Goal: Information Seeking & Learning: Learn about a topic

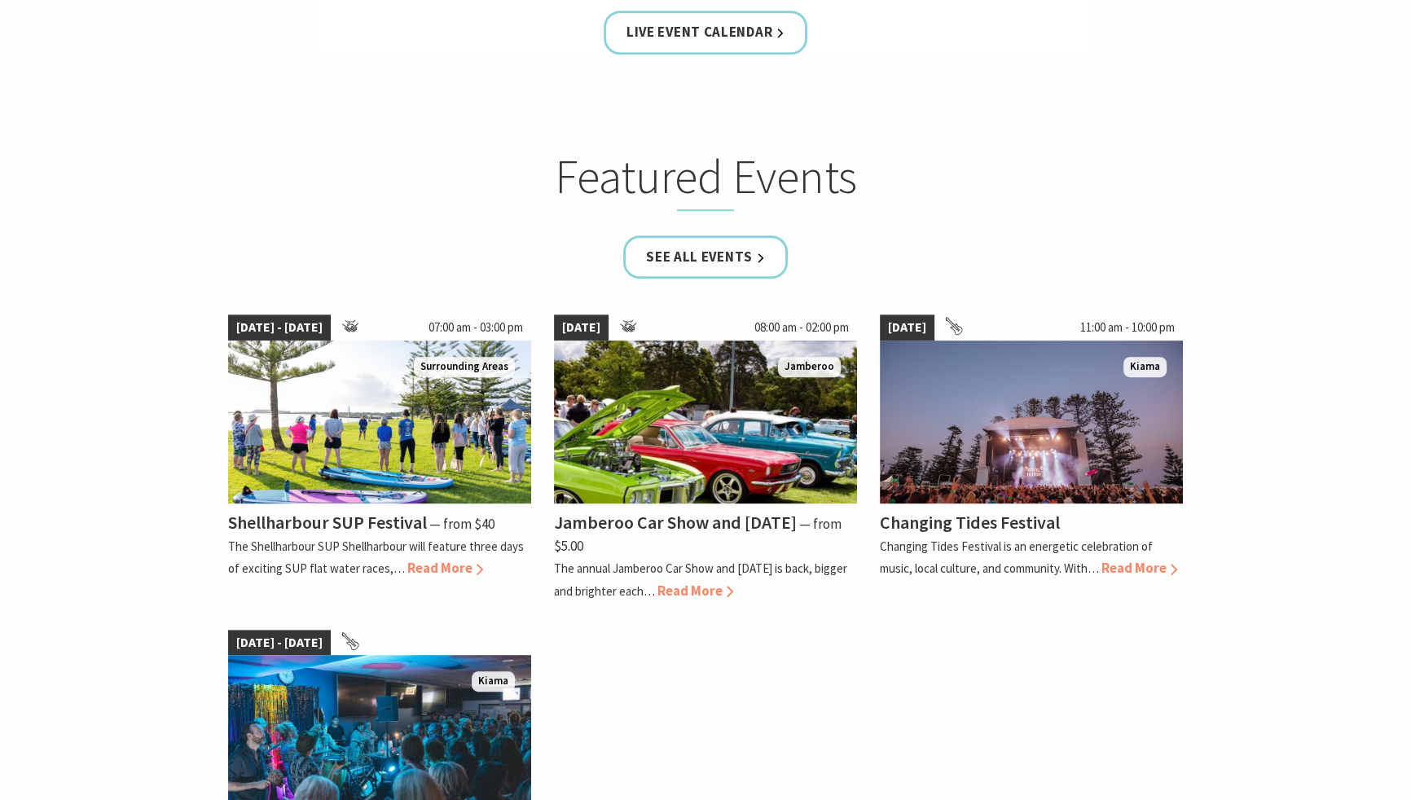
scroll to position [991, 0]
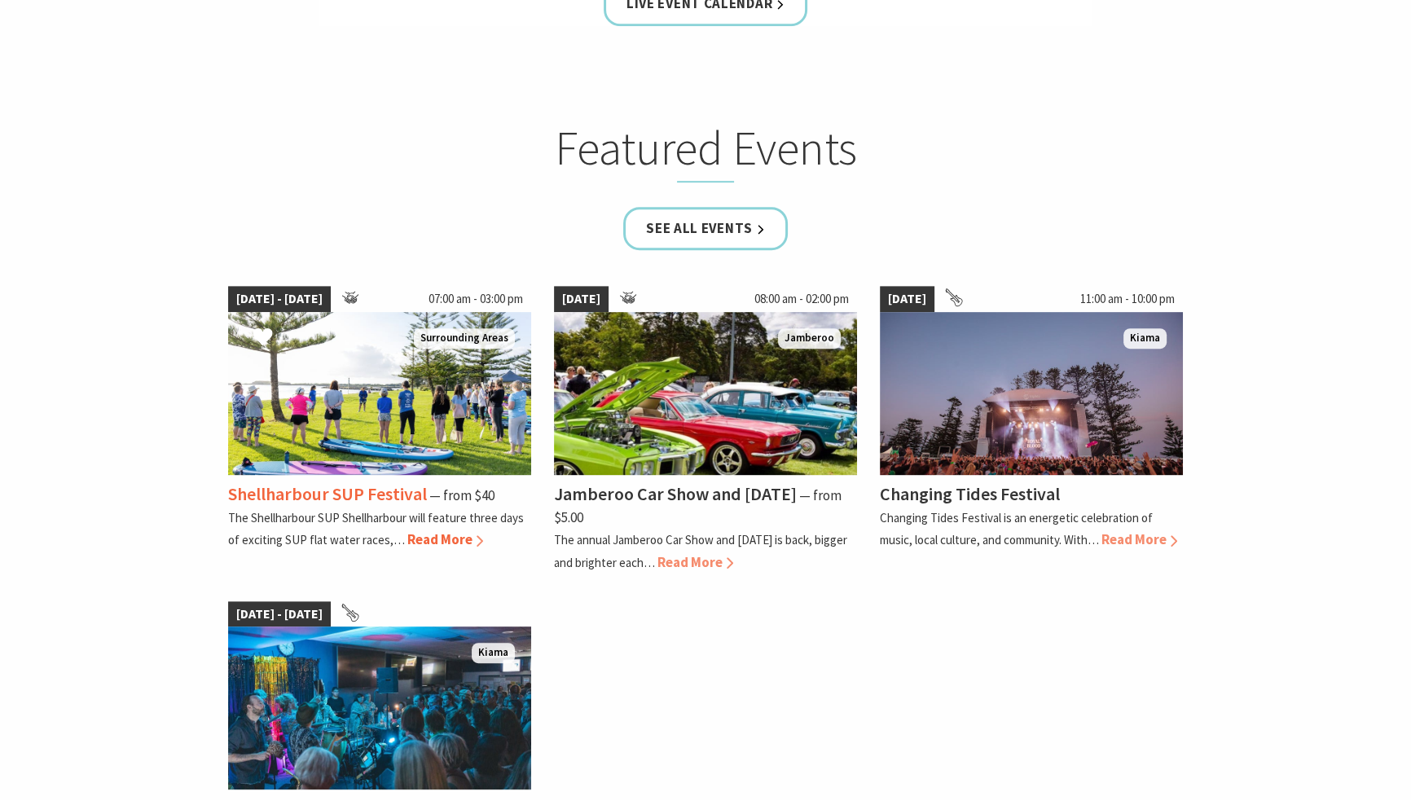
click at [401, 406] on img at bounding box center [379, 393] width 303 height 163
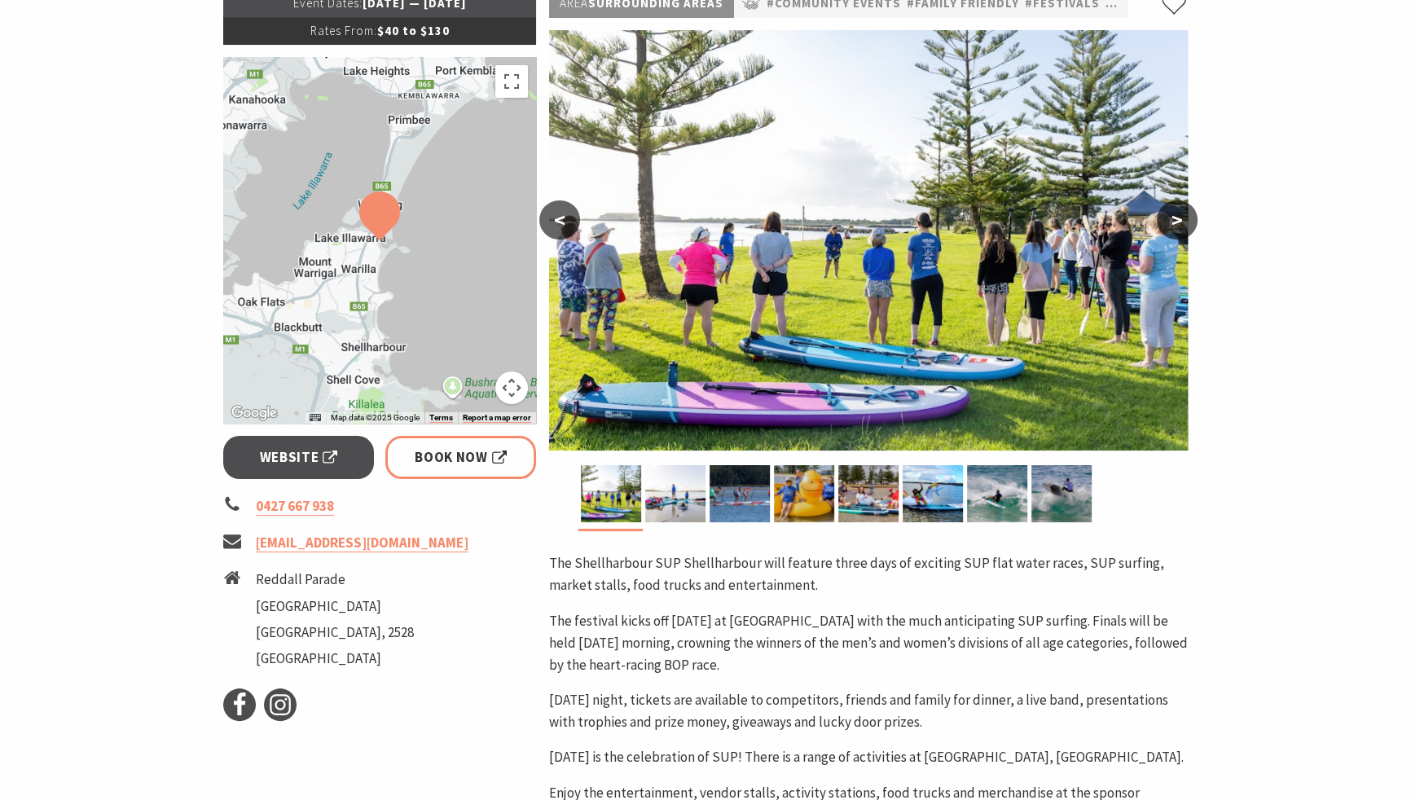
scroll to position [314, 0]
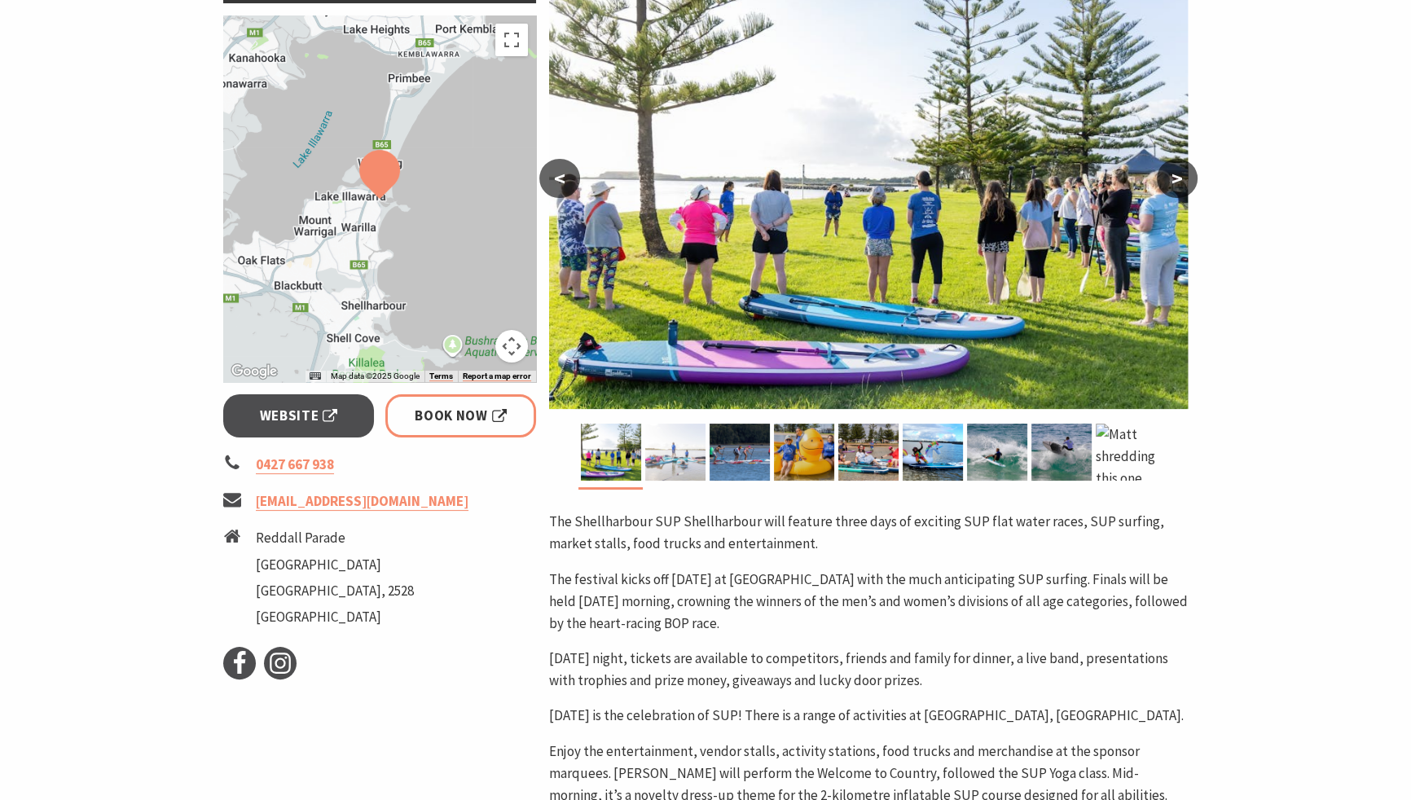
click at [678, 449] on img at bounding box center [675, 452] width 60 height 57
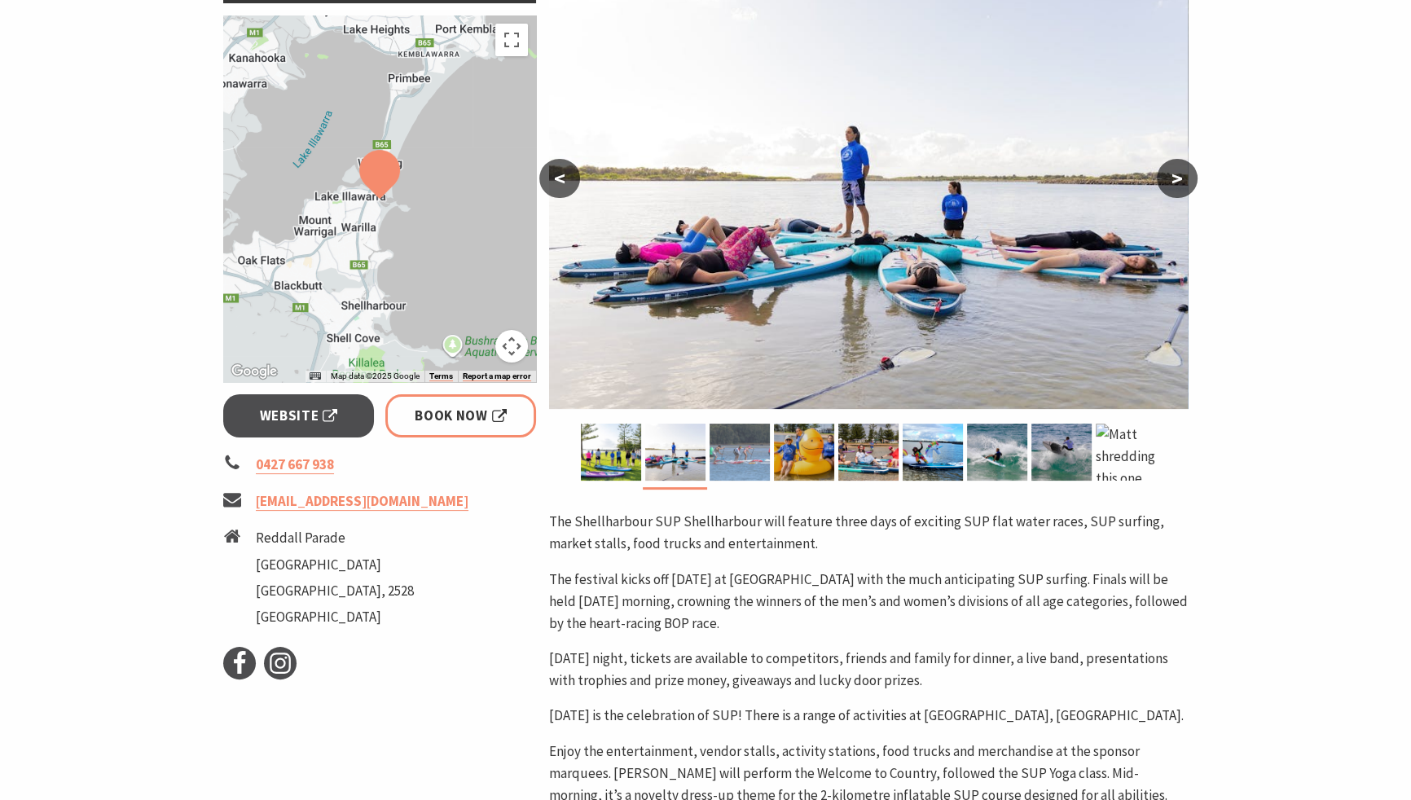
click at [729, 457] on img at bounding box center [739, 452] width 60 height 57
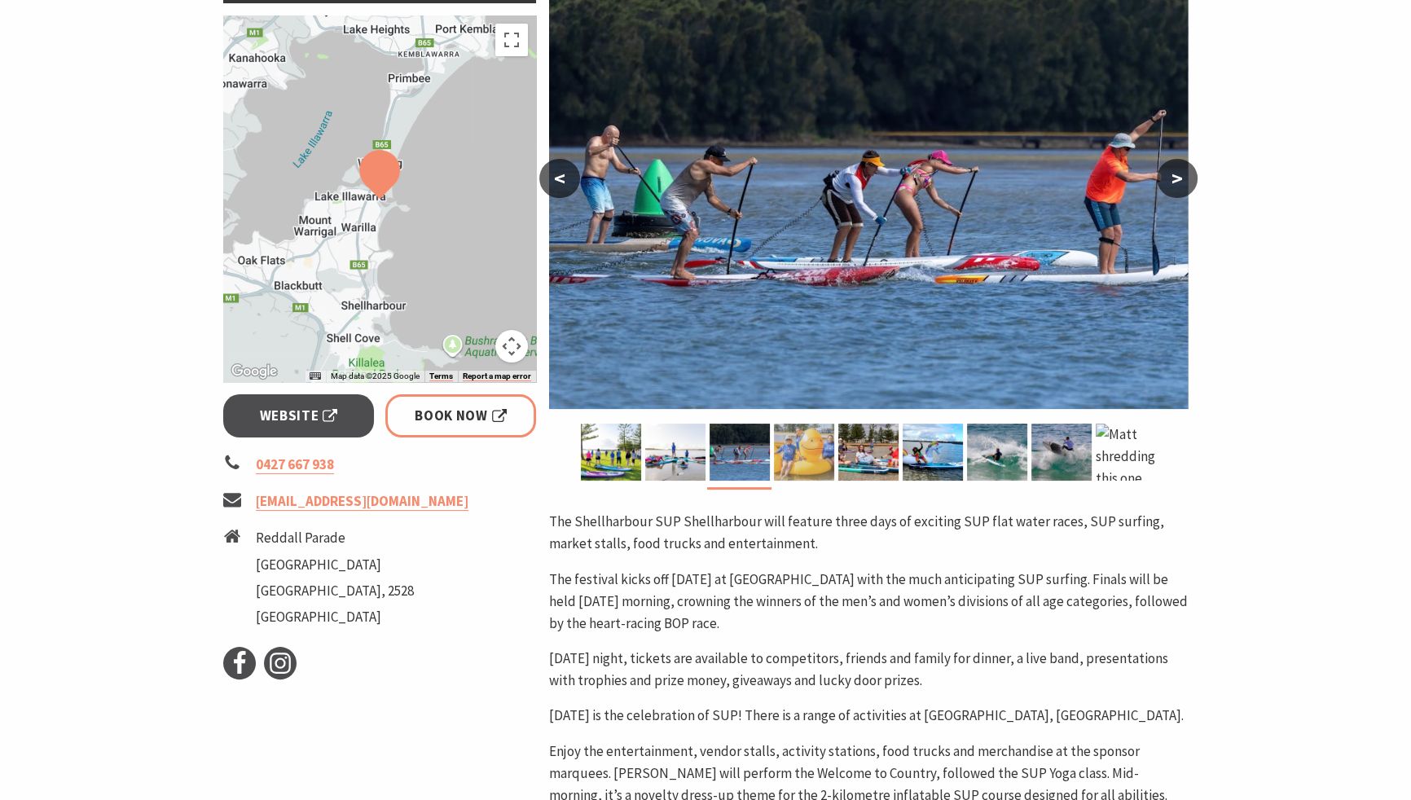
click at [812, 461] on img at bounding box center [804, 452] width 60 height 57
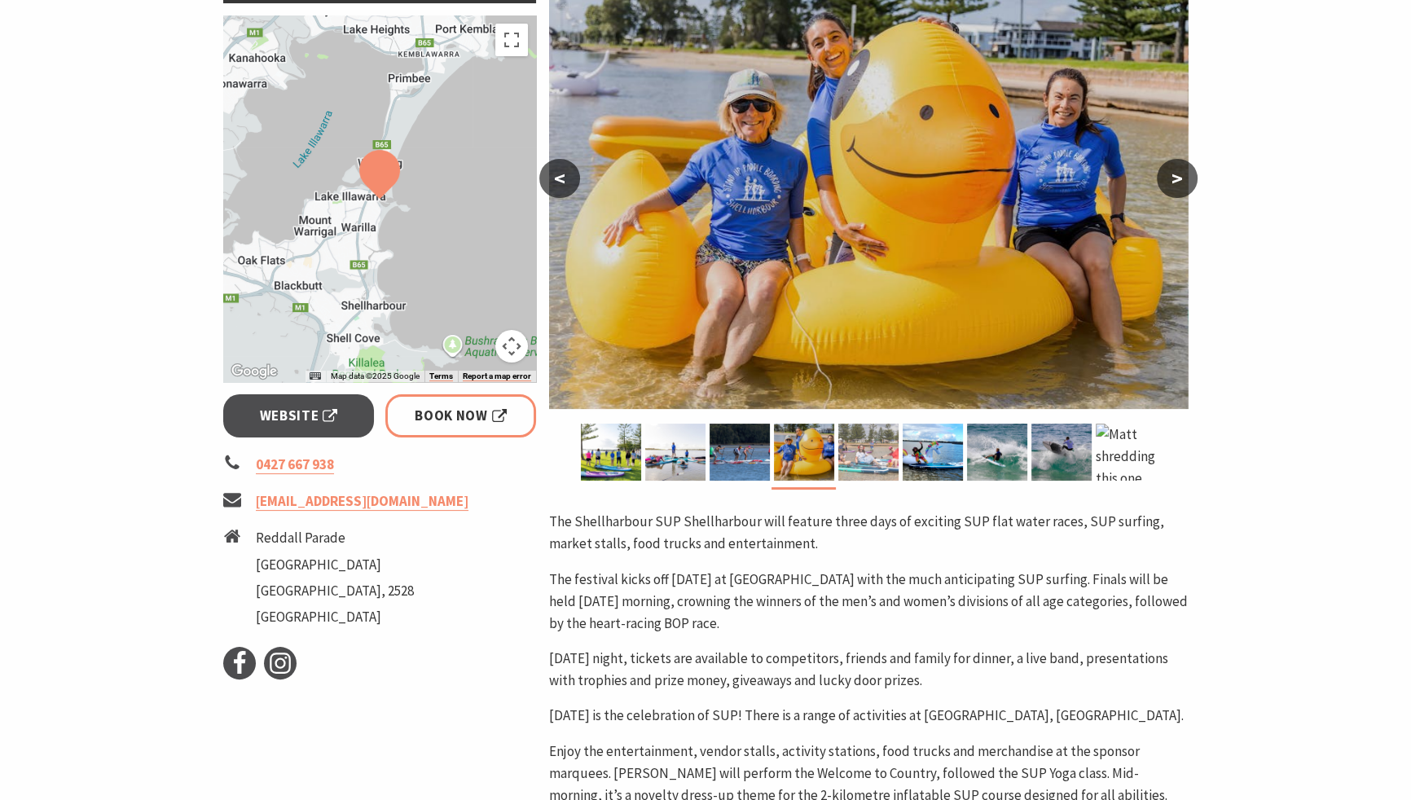
click at [876, 466] on img at bounding box center [868, 452] width 60 height 57
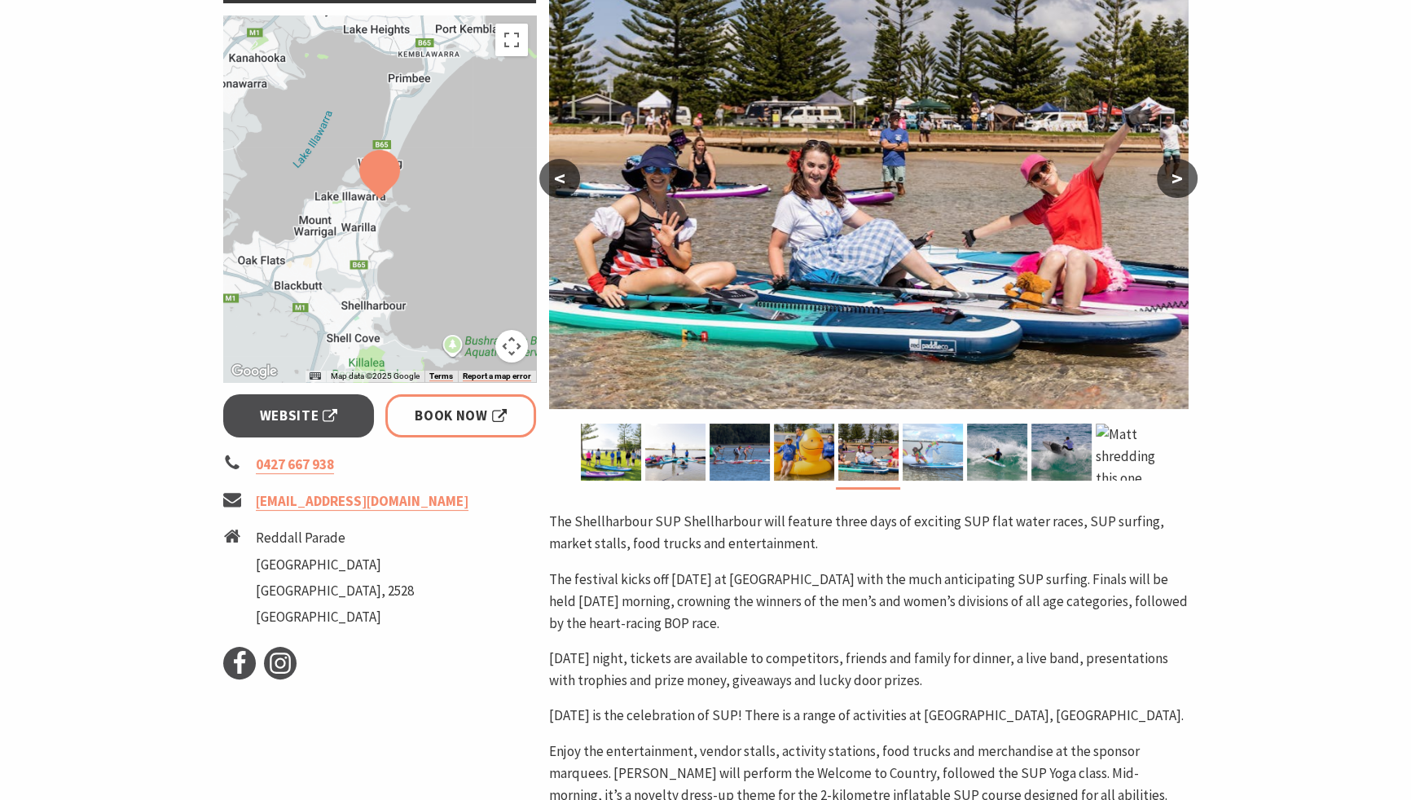
click at [931, 464] on img at bounding box center [932, 452] width 60 height 57
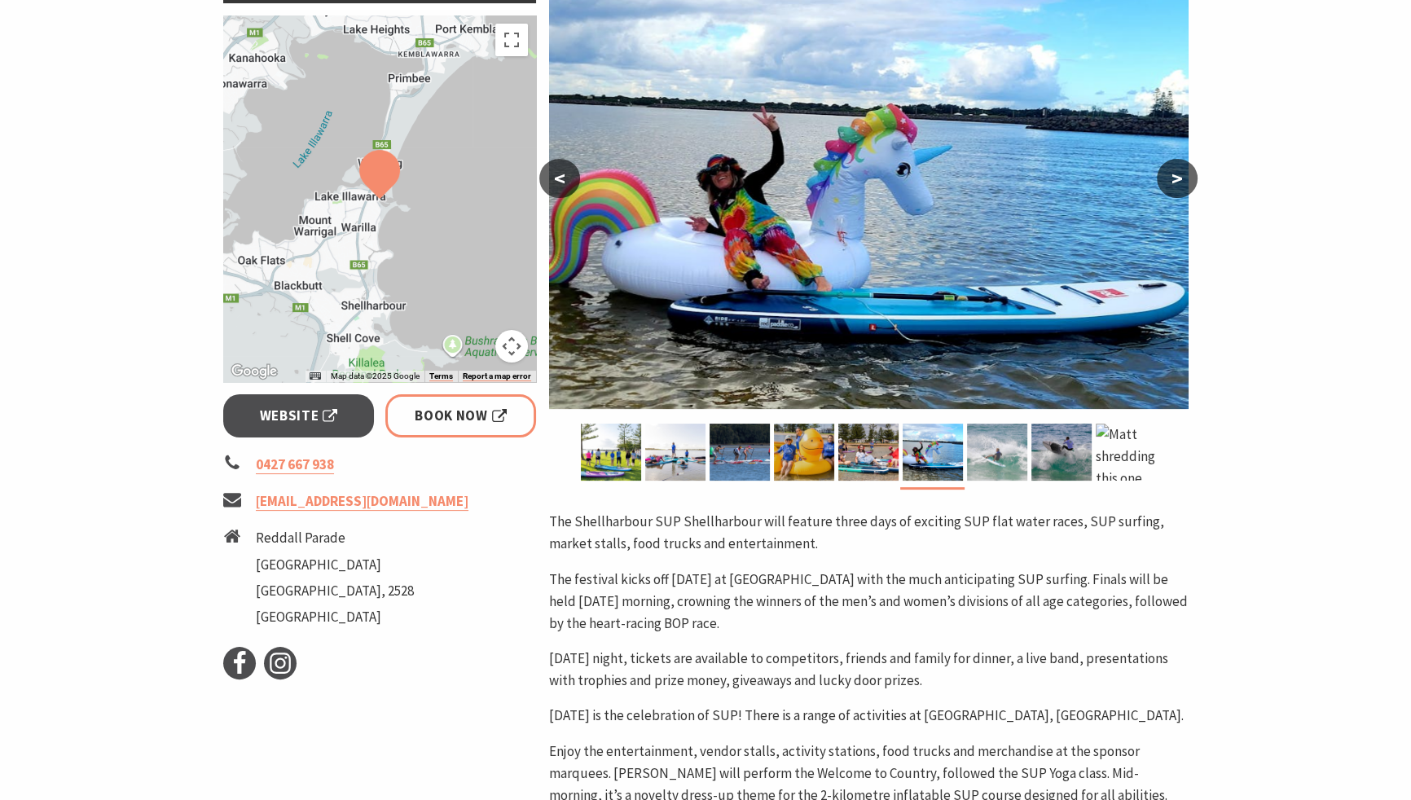
click at [985, 463] on img at bounding box center [997, 452] width 60 height 57
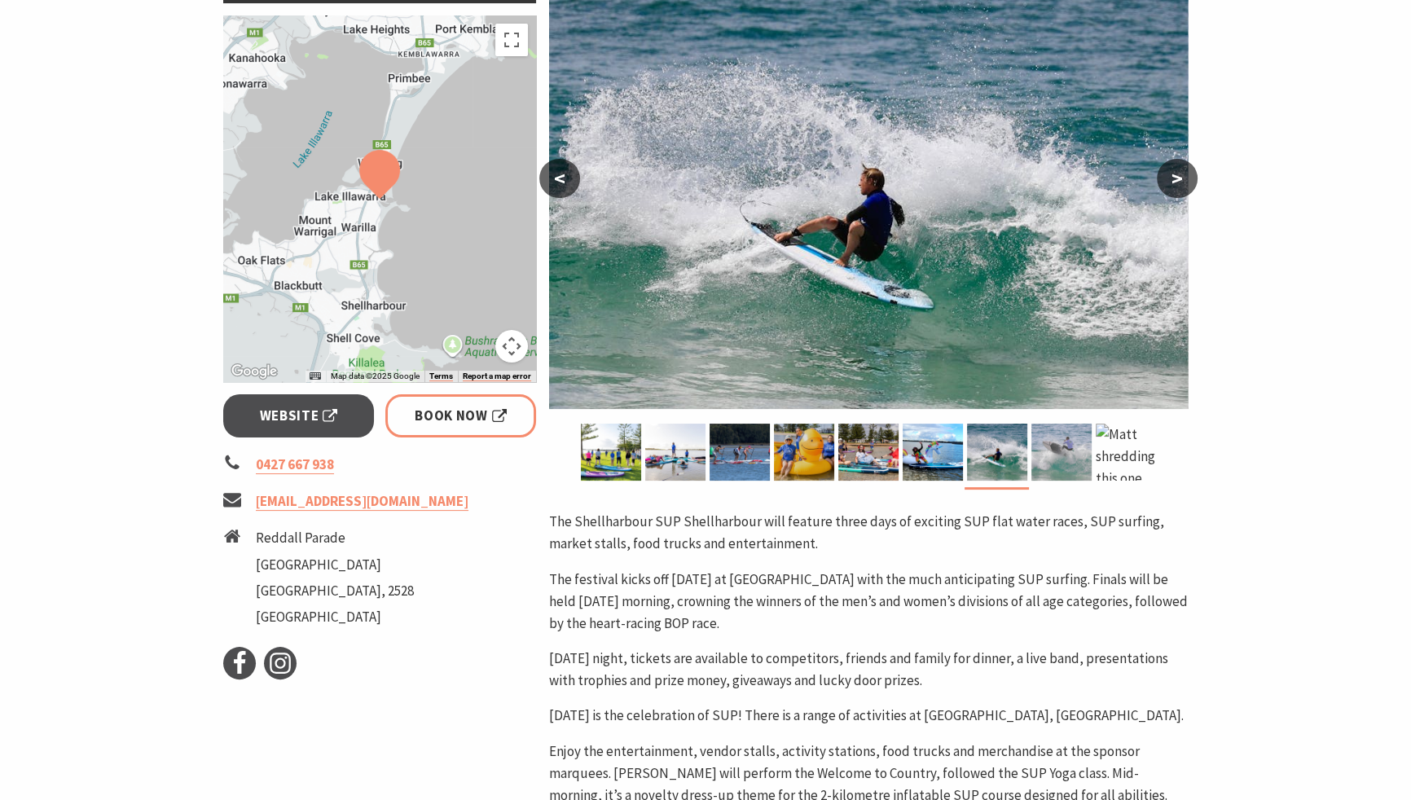
click at [1081, 455] on img at bounding box center [1061, 452] width 60 height 57
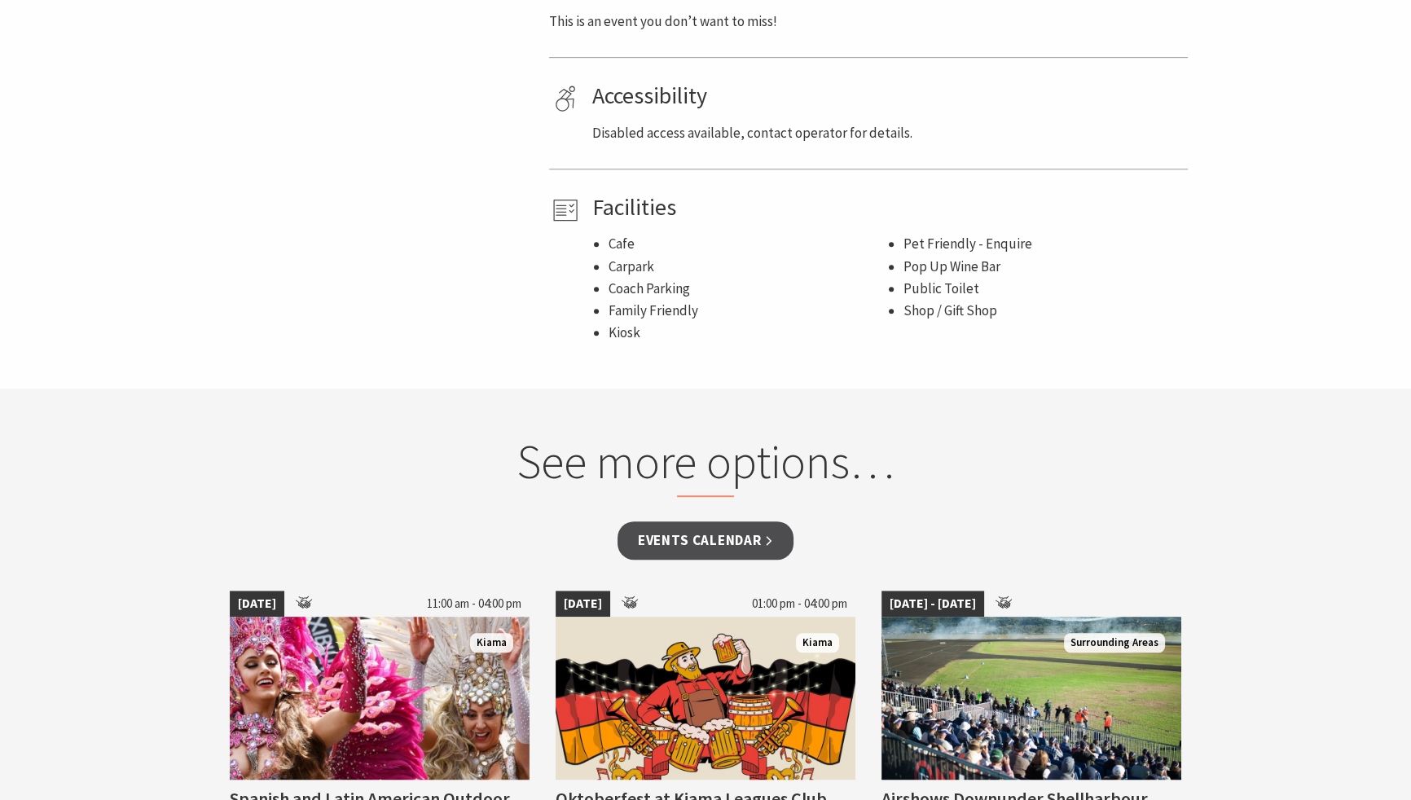
scroll to position [336, 0]
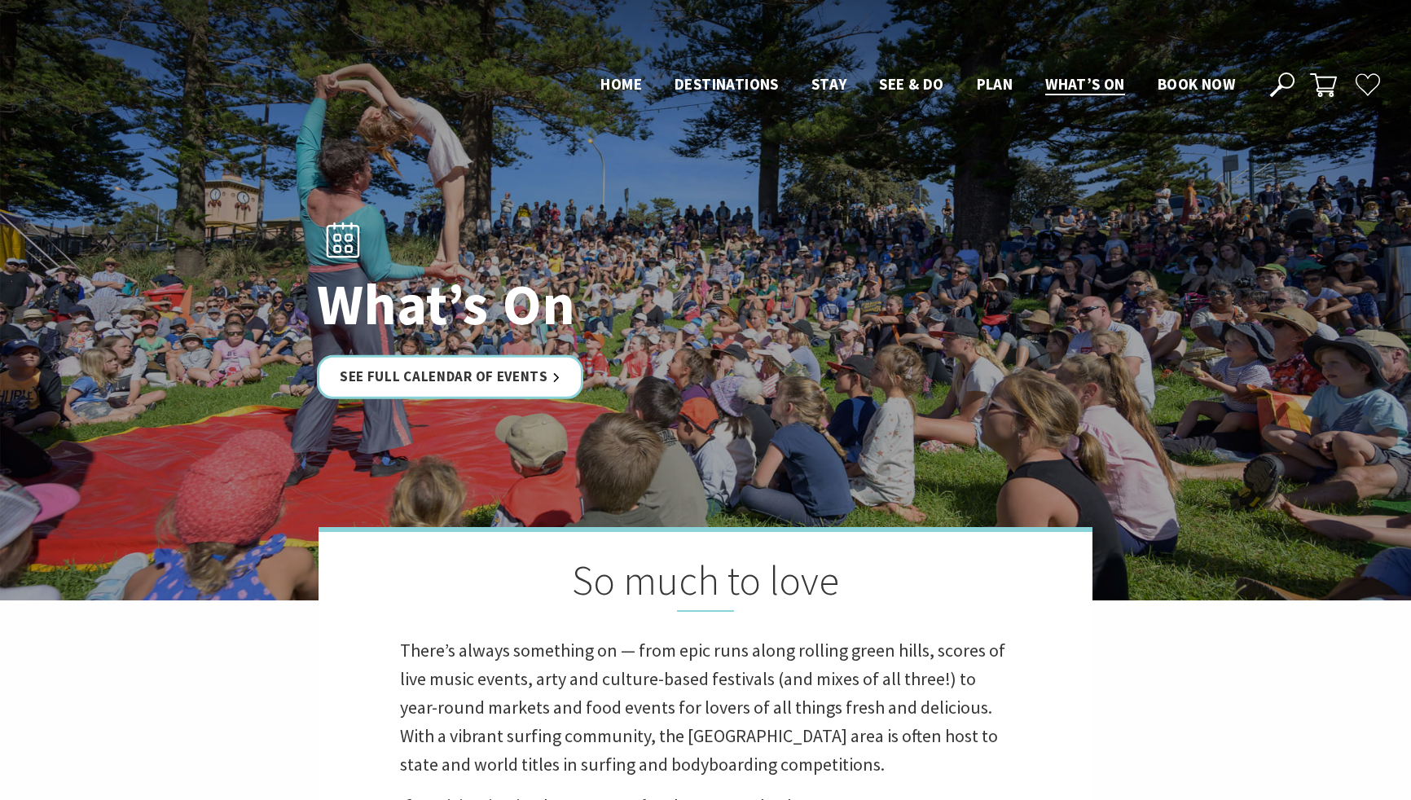
scroll to position [977, 0]
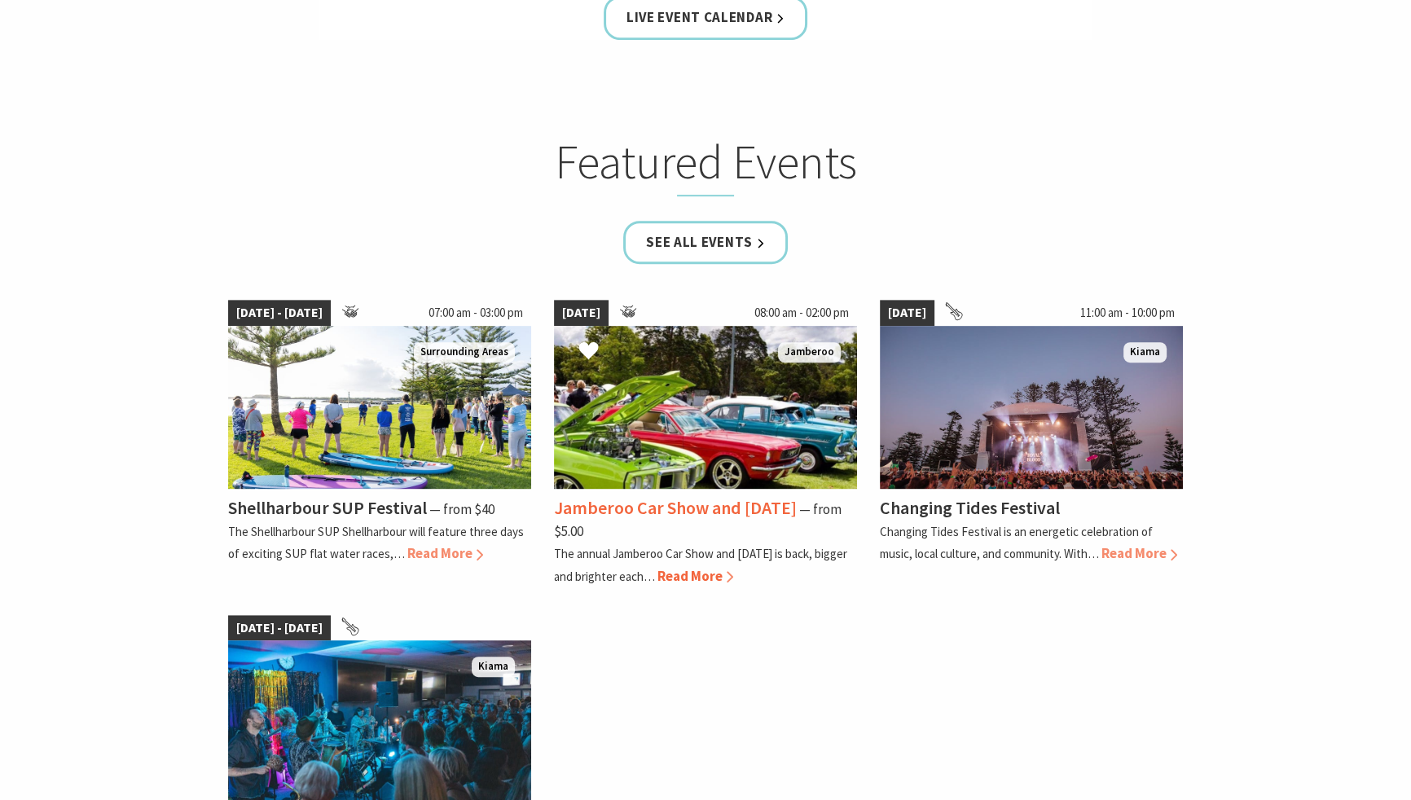
click at [683, 390] on img at bounding box center [705, 407] width 303 height 163
click at [679, 454] on img at bounding box center [705, 407] width 303 height 163
click at [714, 576] on span "Read More" at bounding box center [695, 576] width 76 height 18
click at [791, 435] on img at bounding box center [705, 407] width 303 height 163
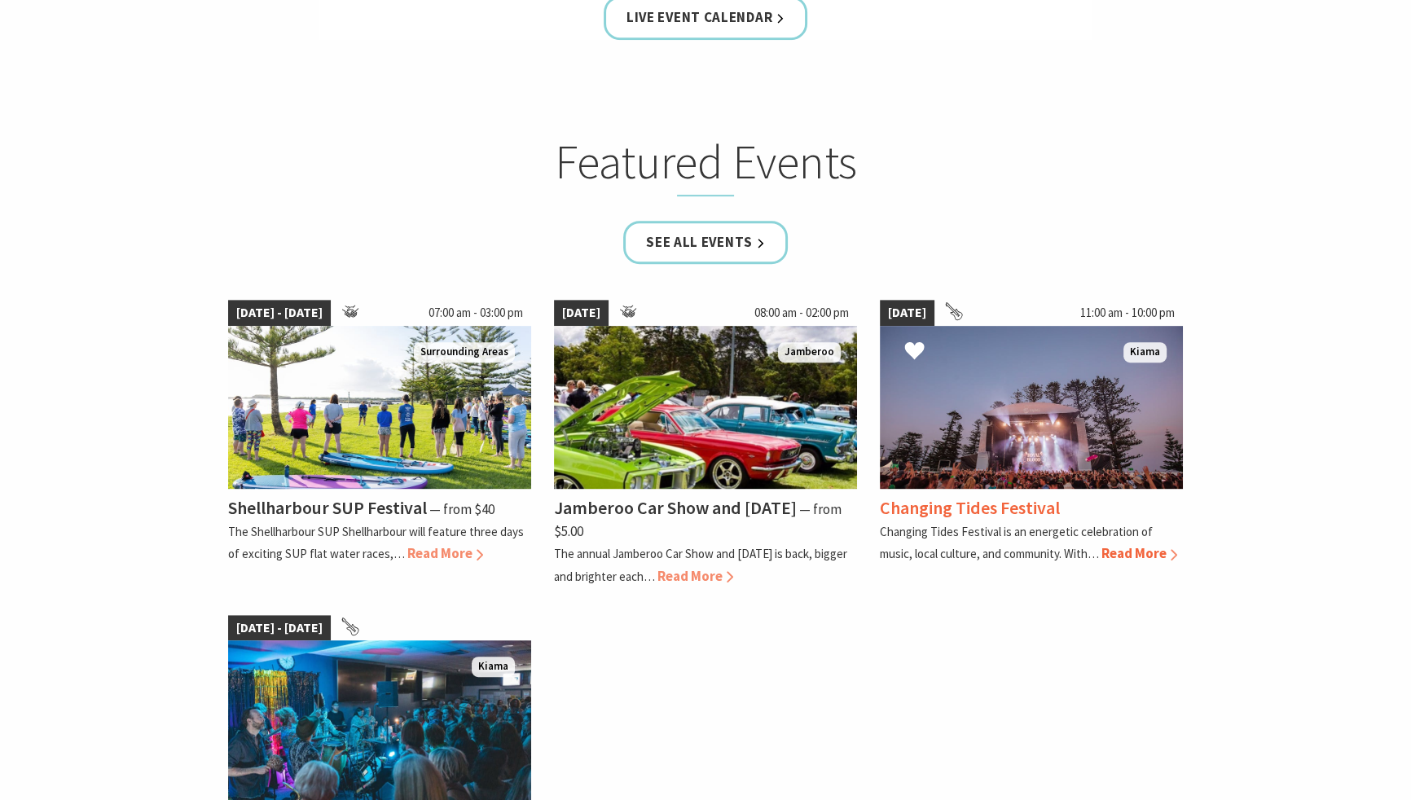
click at [990, 503] on h4 "Changing Tides Festival" at bounding box center [970, 507] width 180 height 23
click at [733, 571] on span "Read More" at bounding box center [695, 576] width 76 height 18
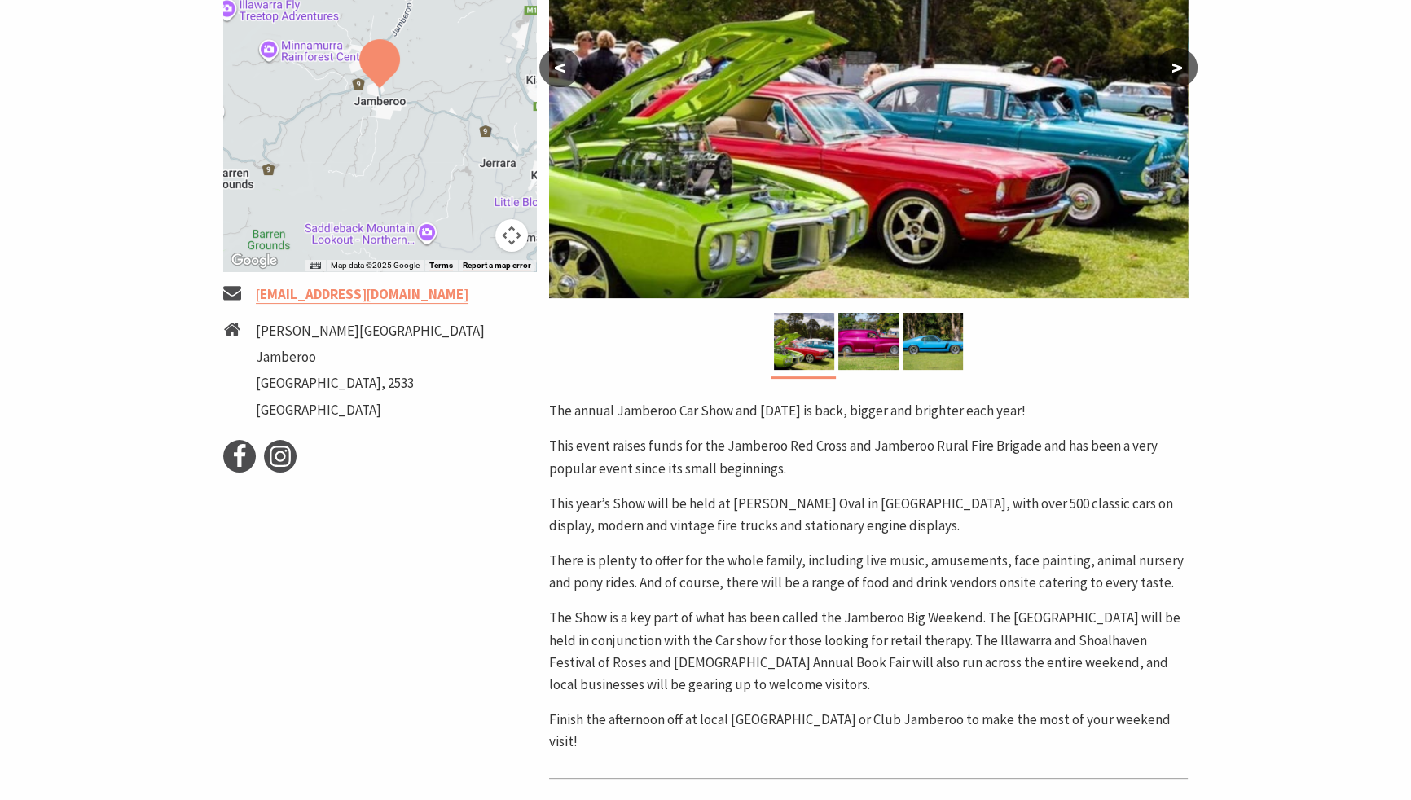
scroll to position [437, 0]
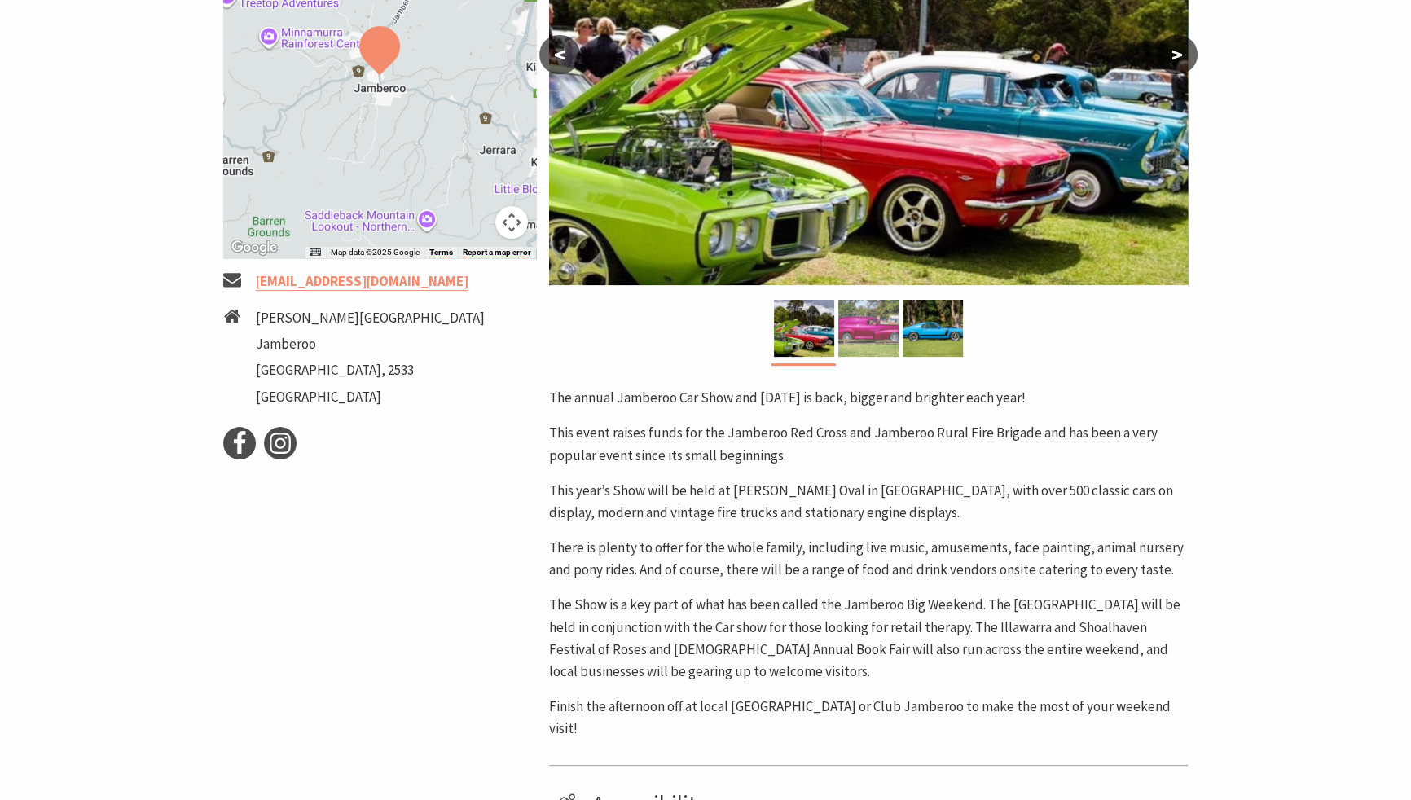
click at [847, 333] on img at bounding box center [868, 328] width 60 height 57
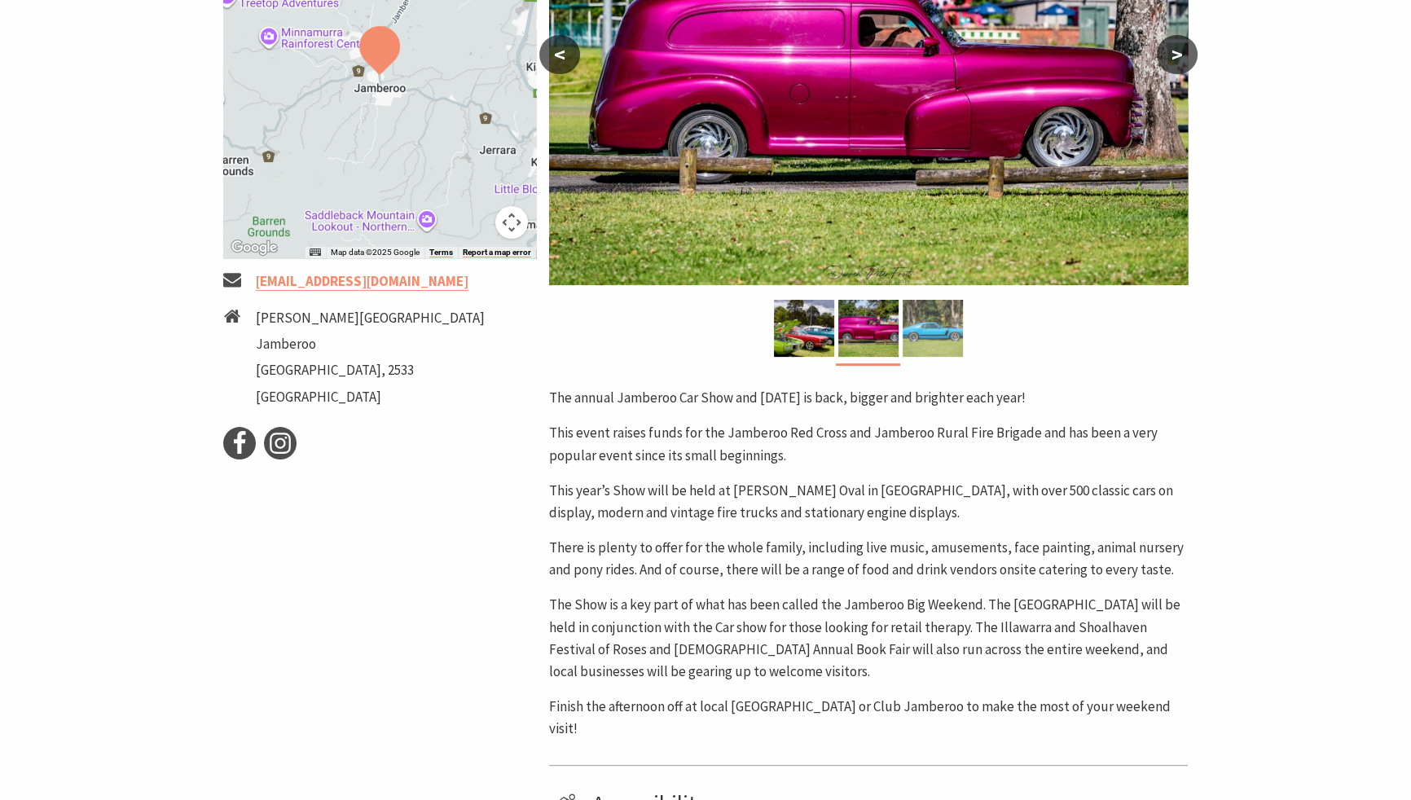
click at [939, 335] on img at bounding box center [932, 328] width 60 height 57
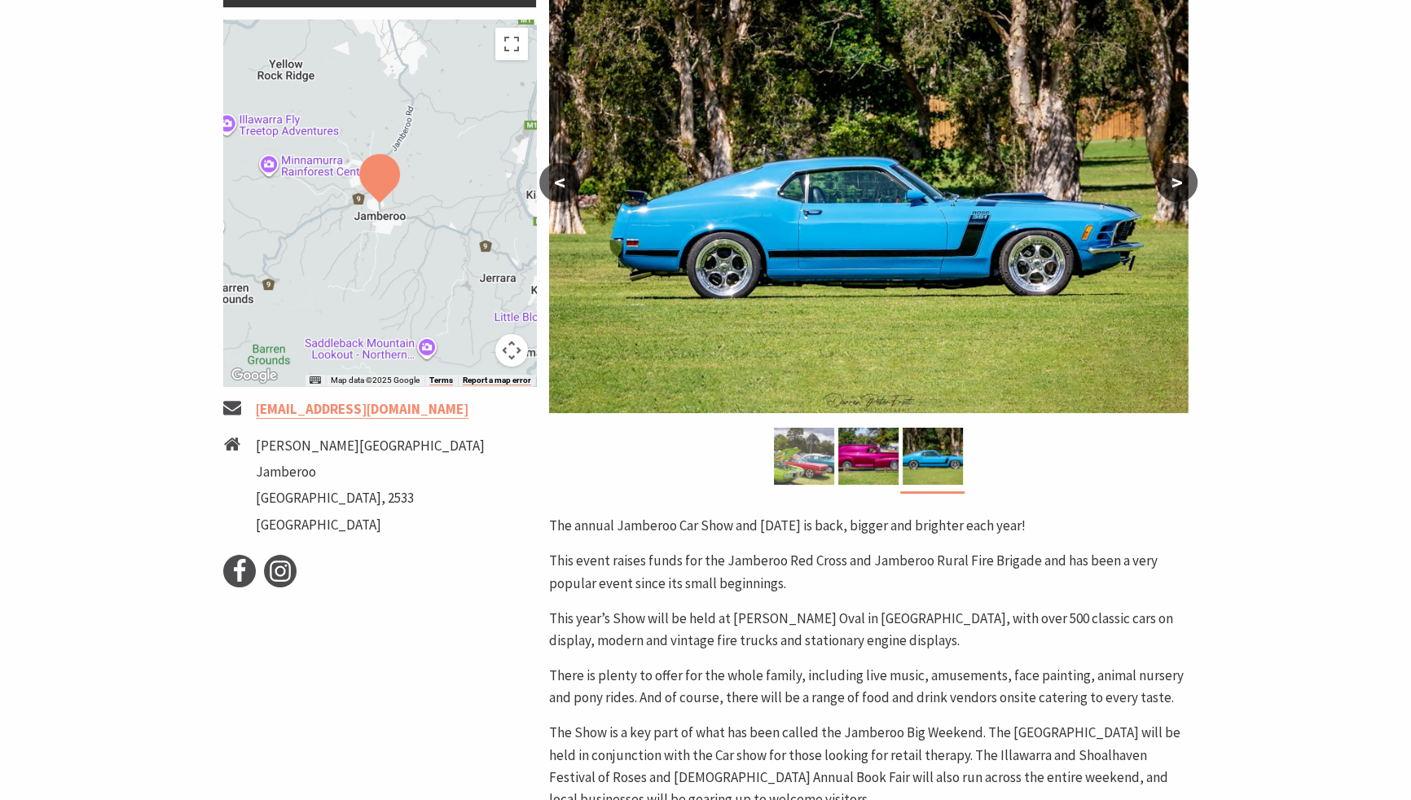
scroll to position [0, 0]
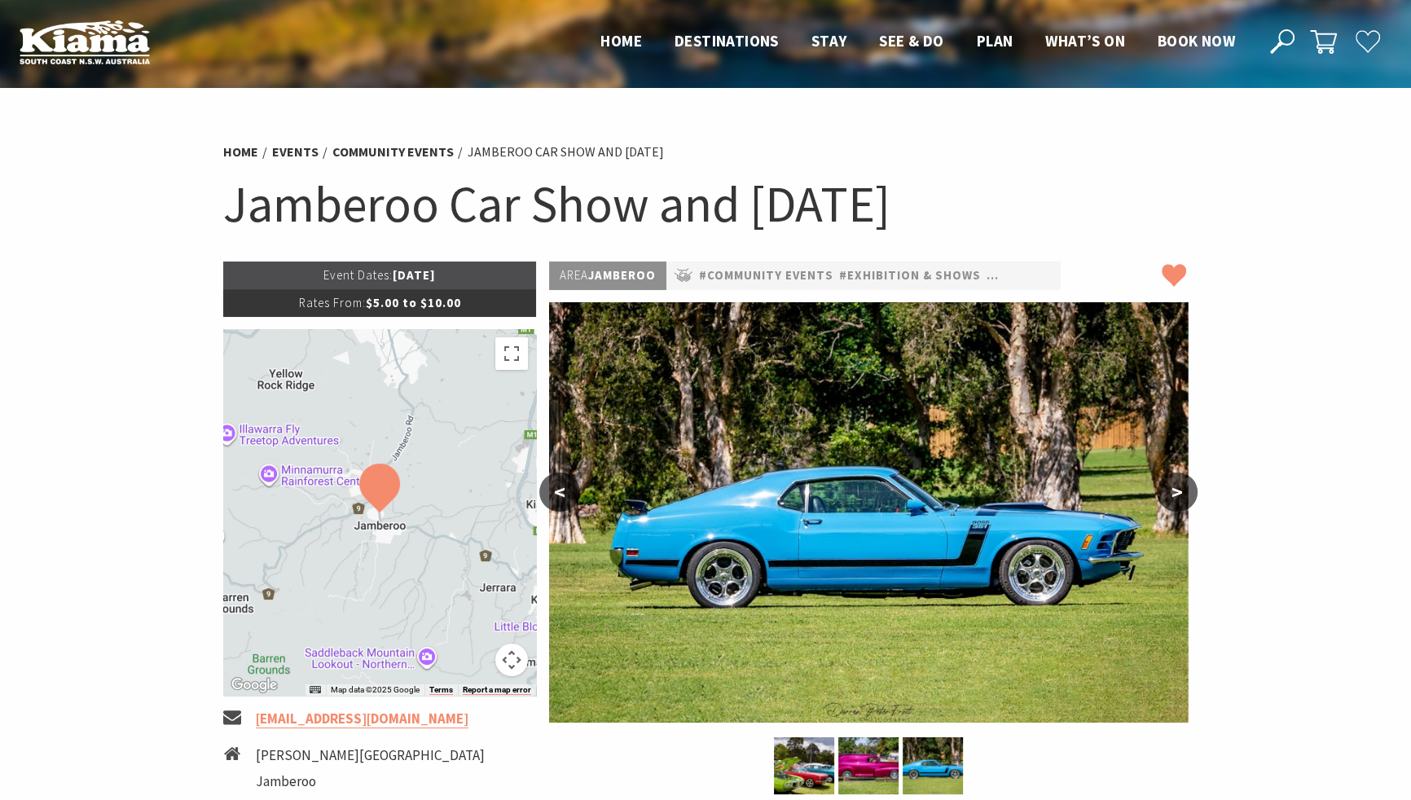
click at [1175, 270] on use at bounding box center [1174, 275] width 24 height 21
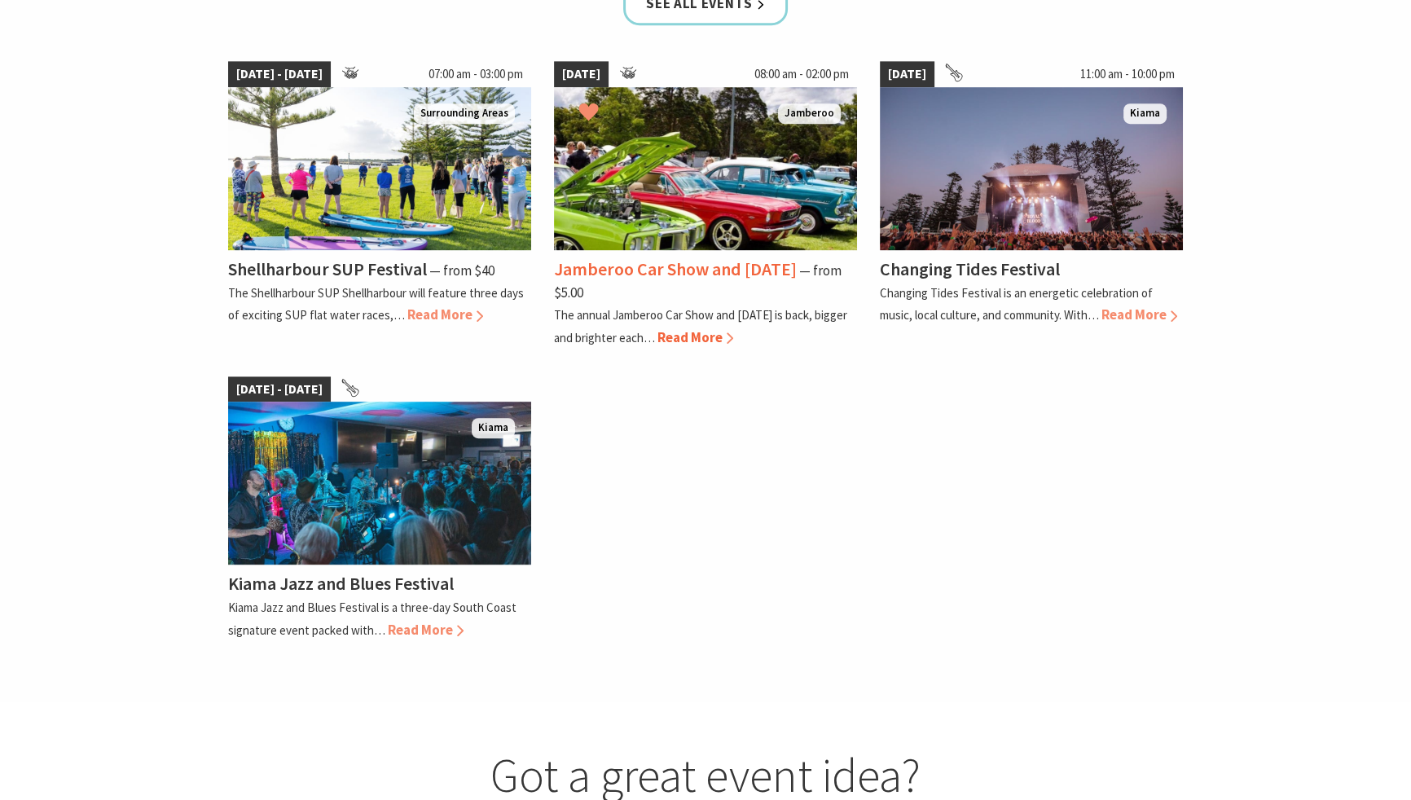
scroll to position [1225, 0]
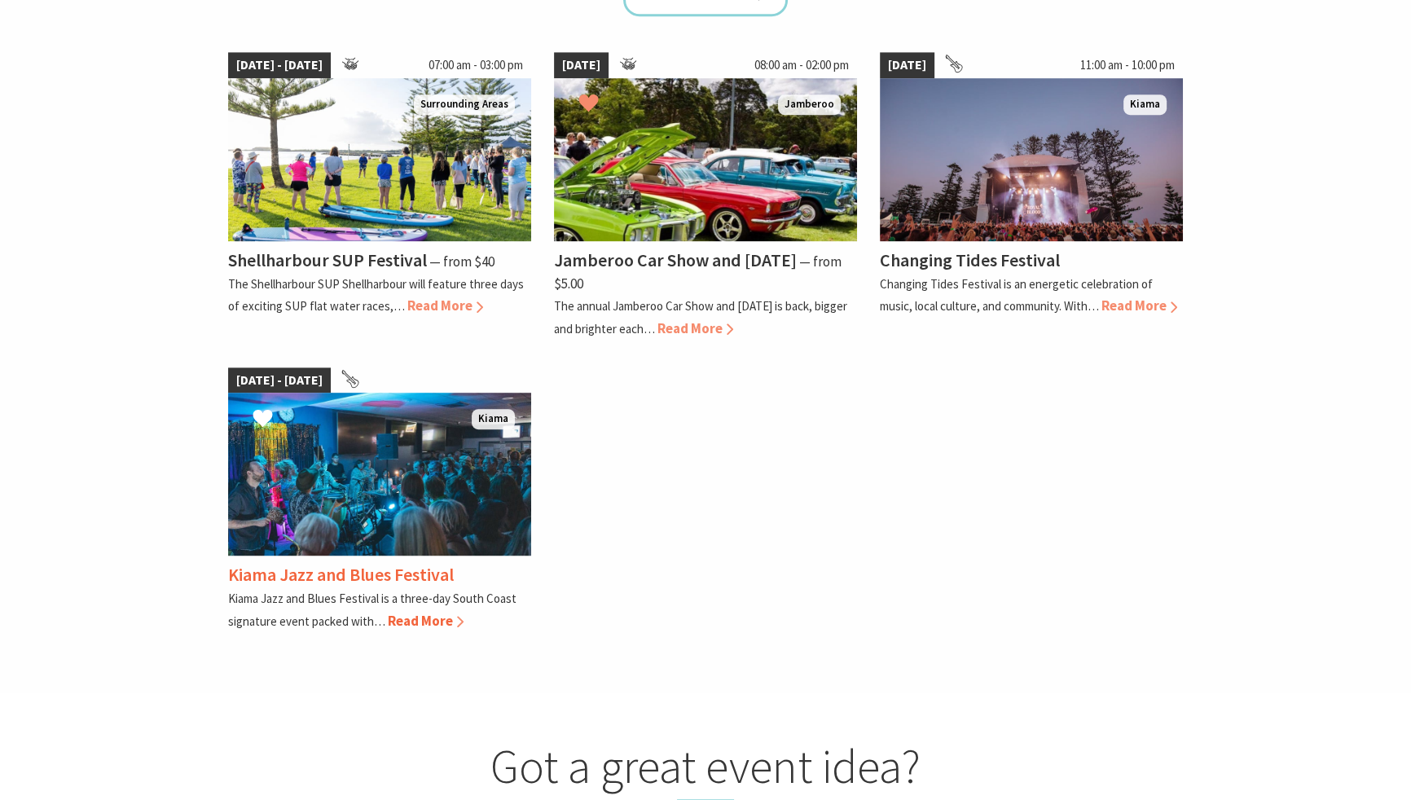
click at [430, 618] on span "Read More" at bounding box center [426, 621] width 76 height 18
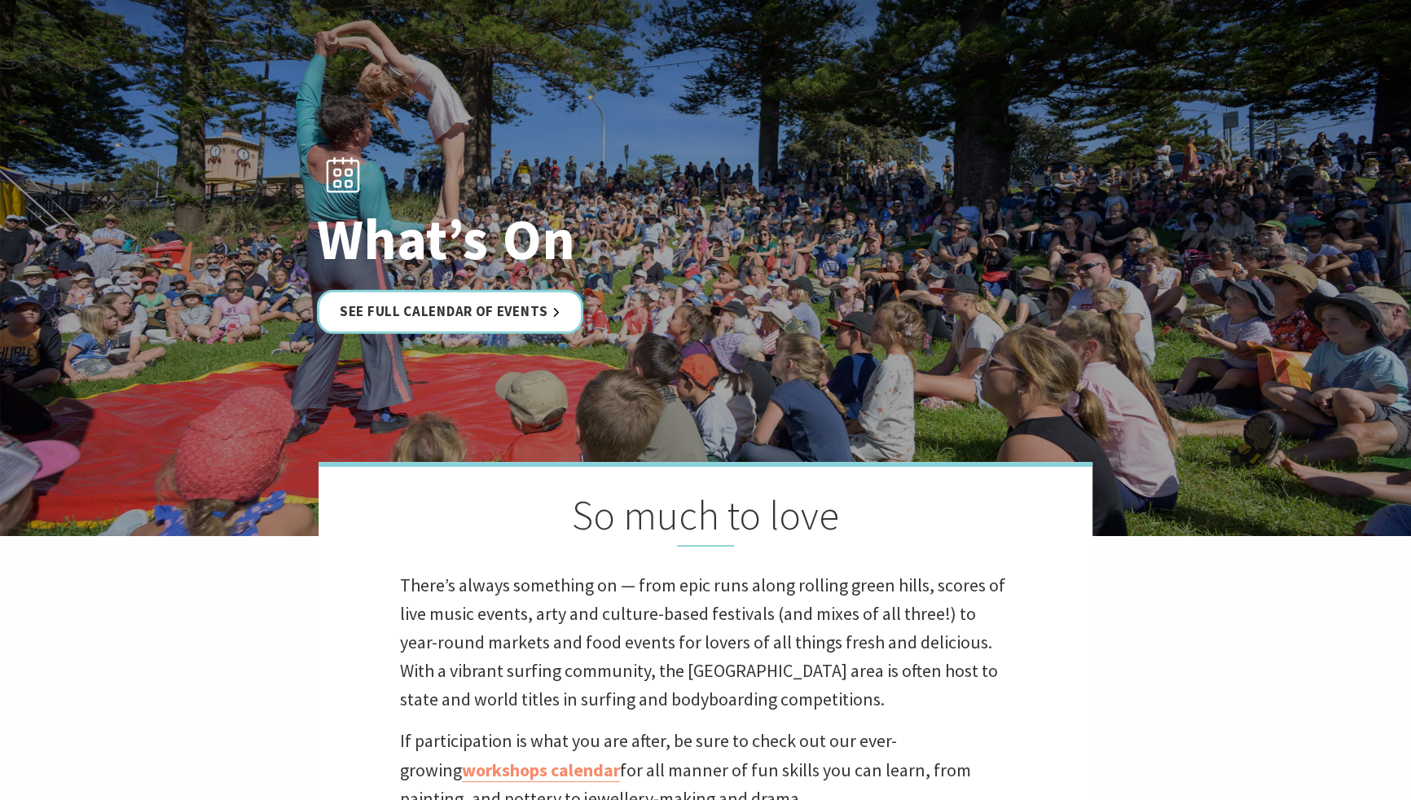
scroll to position [11, 0]
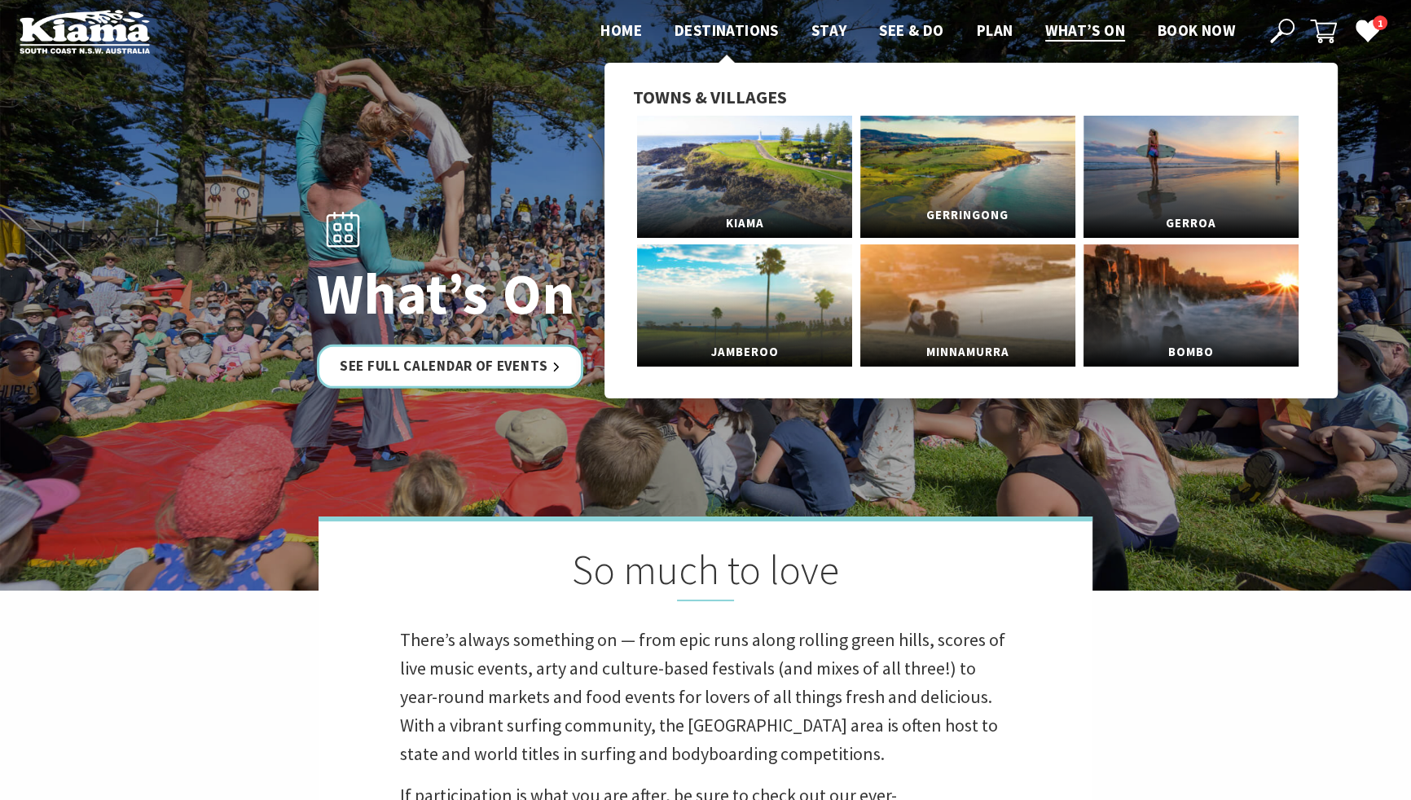
click at [959, 187] on link "Gerringong" at bounding box center [967, 177] width 215 height 122
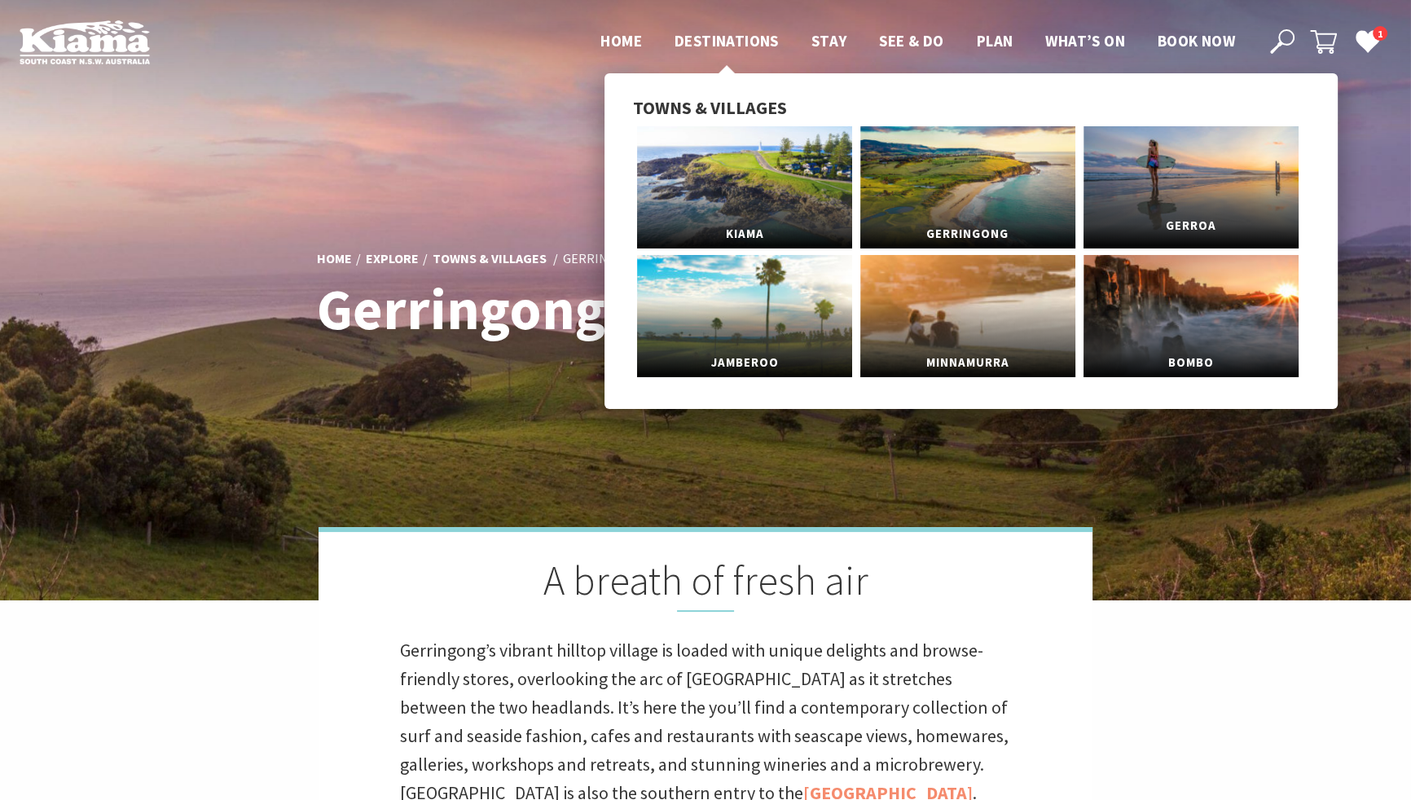
click at [1183, 202] on link "Gerroa" at bounding box center [1190, 187] width 215 height 122
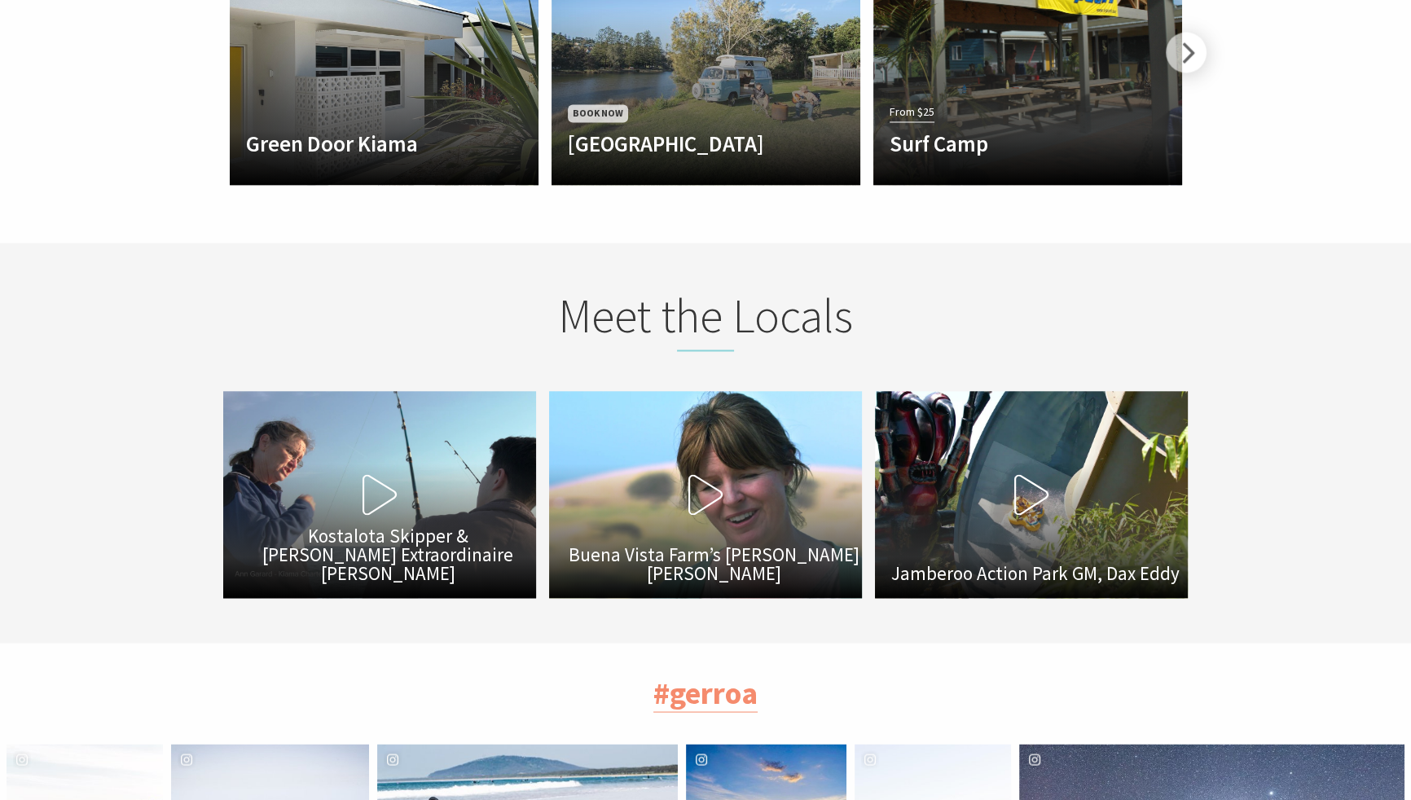
scroll to position [3329, 0]
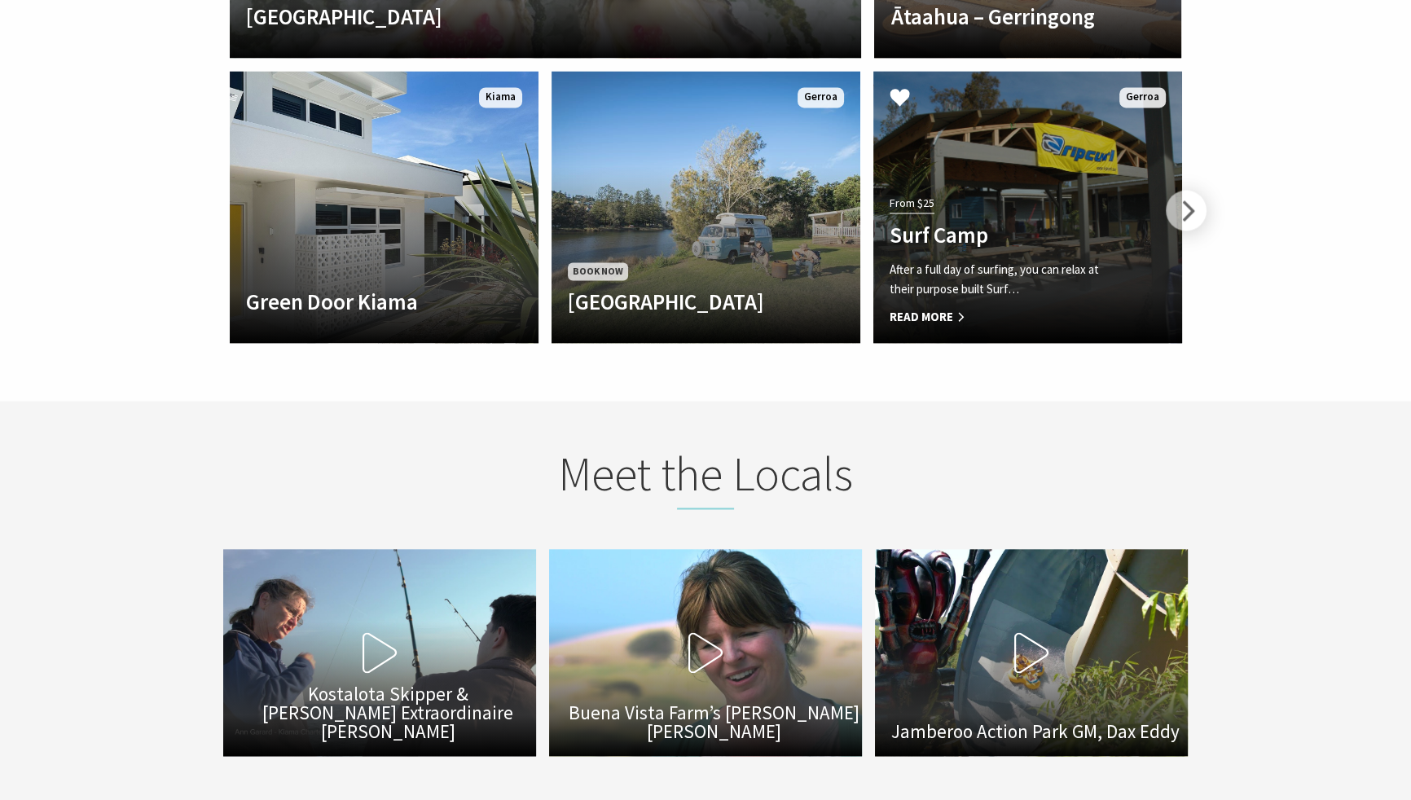
click at [1002, 222] on h4 "Surf Camp" at bounding box center [1004, 235] width 230 height 26
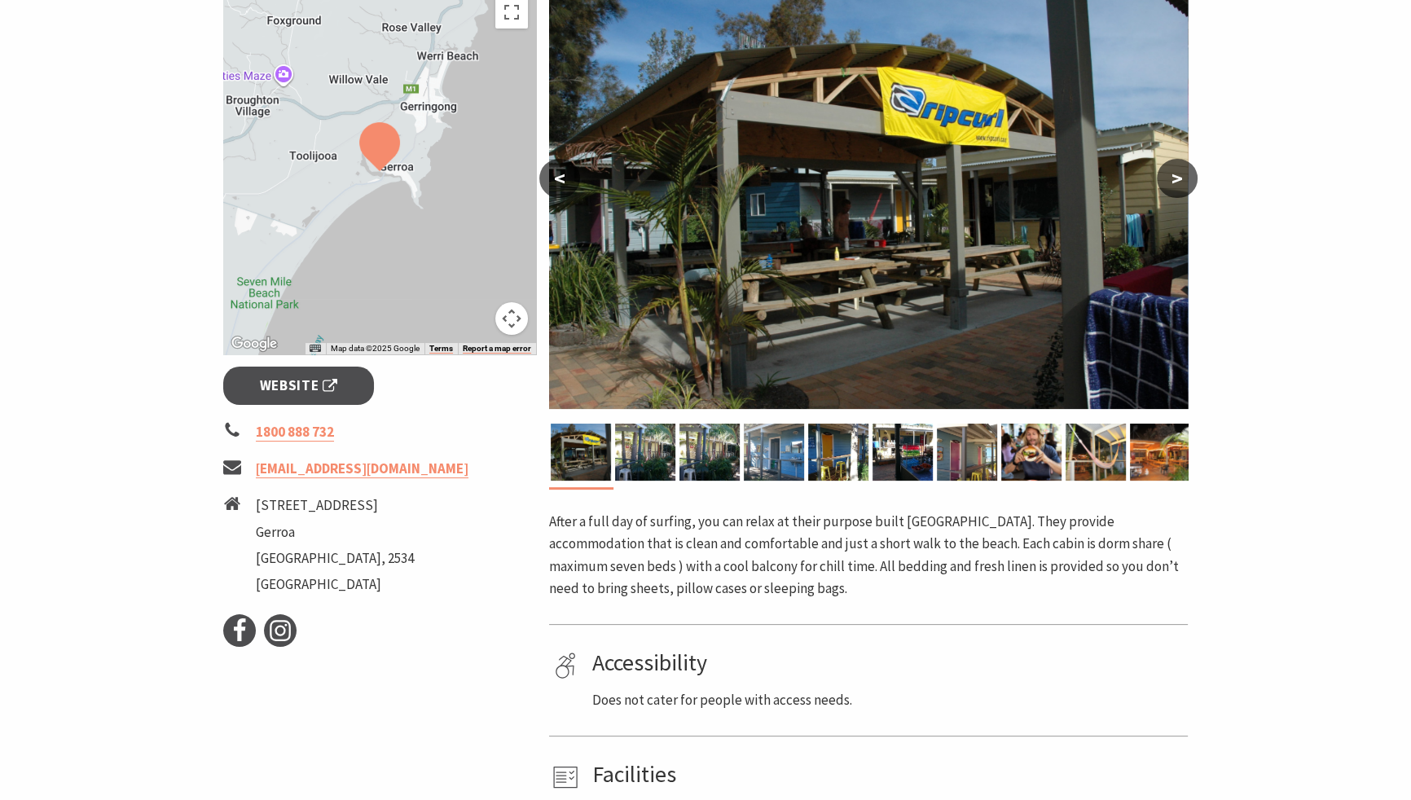
scroll to position [501, 0]
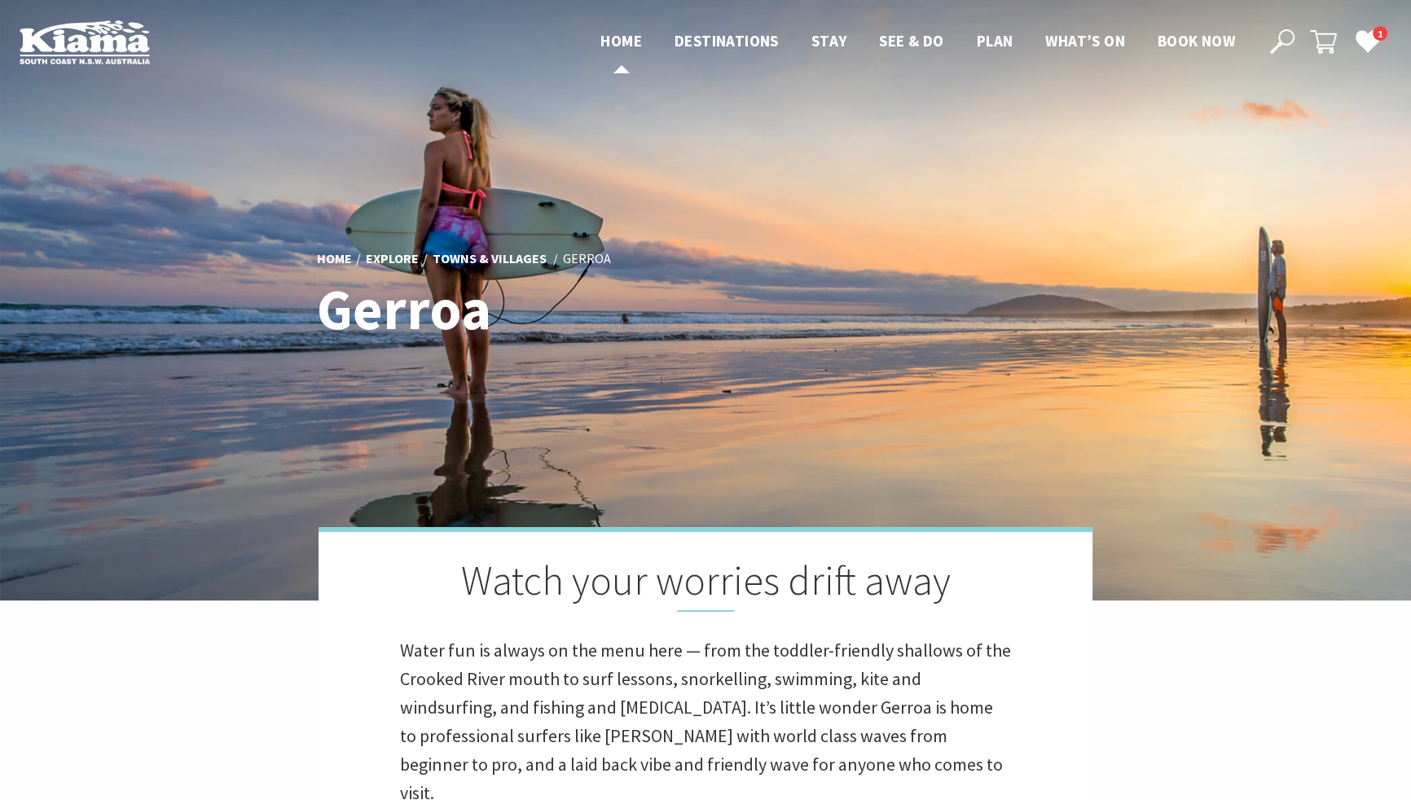
click at [614, 46] on span "Home" at bounding box center [621, 41] width 42 height 20
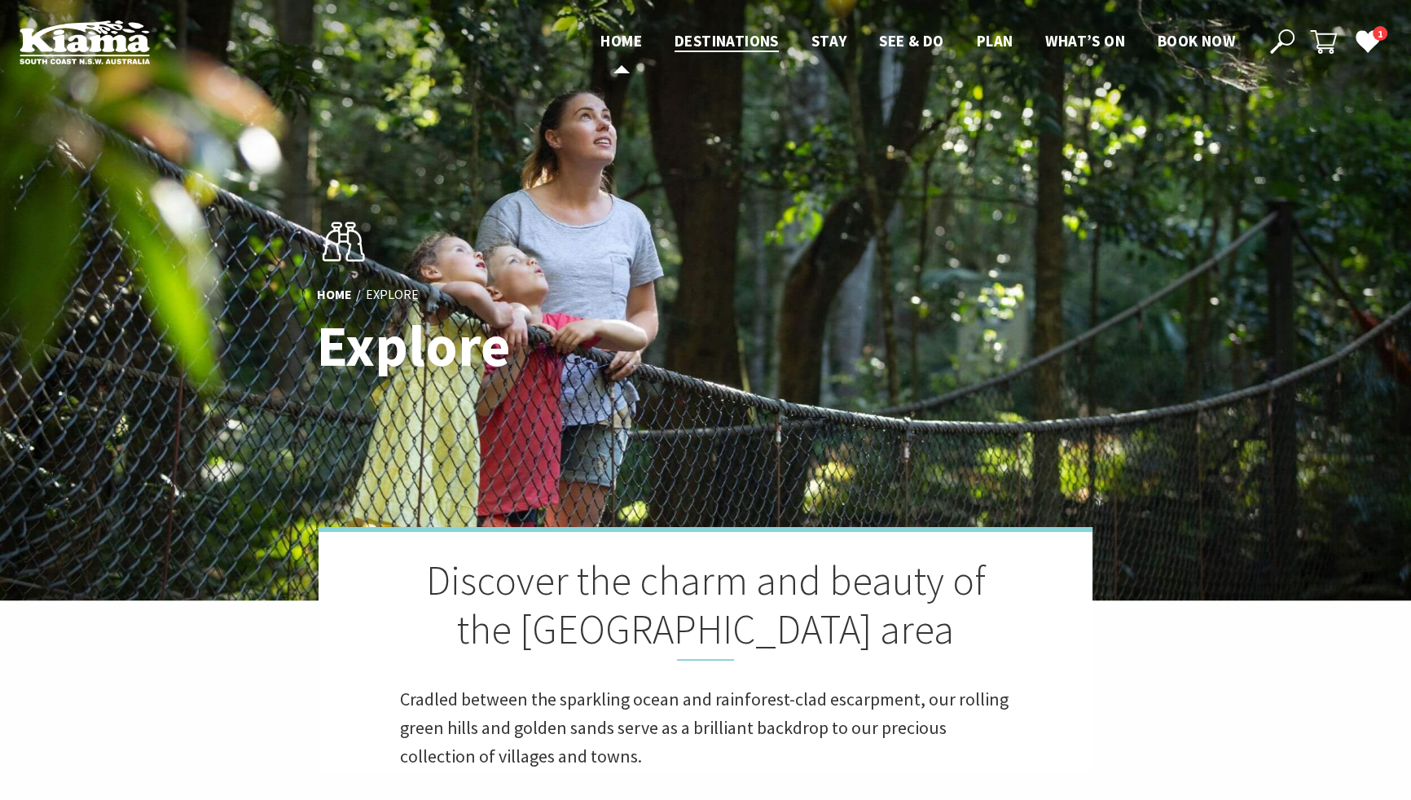
click at [605, 39] on span "Home" at bounding box center [621, 41] width 42 height 20
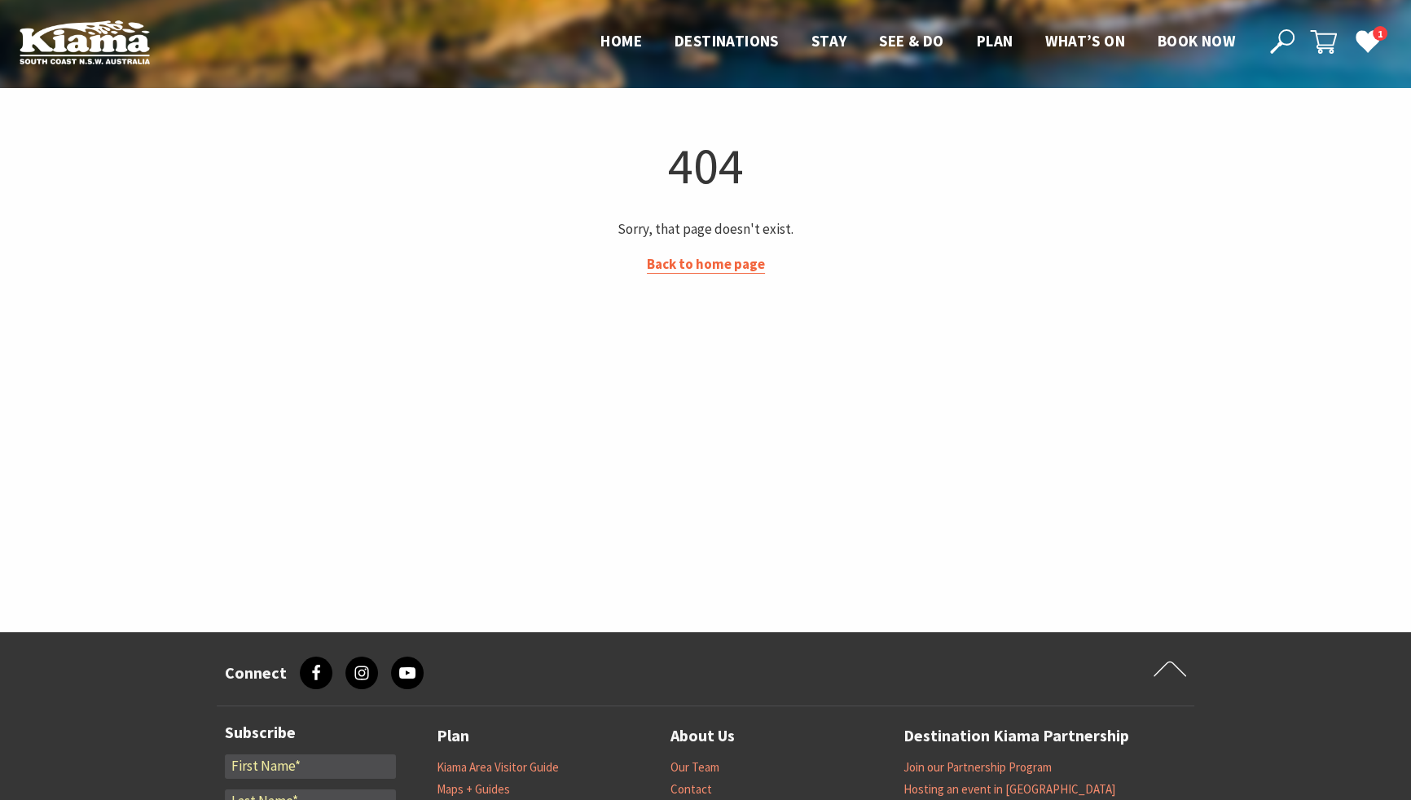
click at [664, 268] on link "Back to home page" at bounding box center [706, 264] width 118 height 19
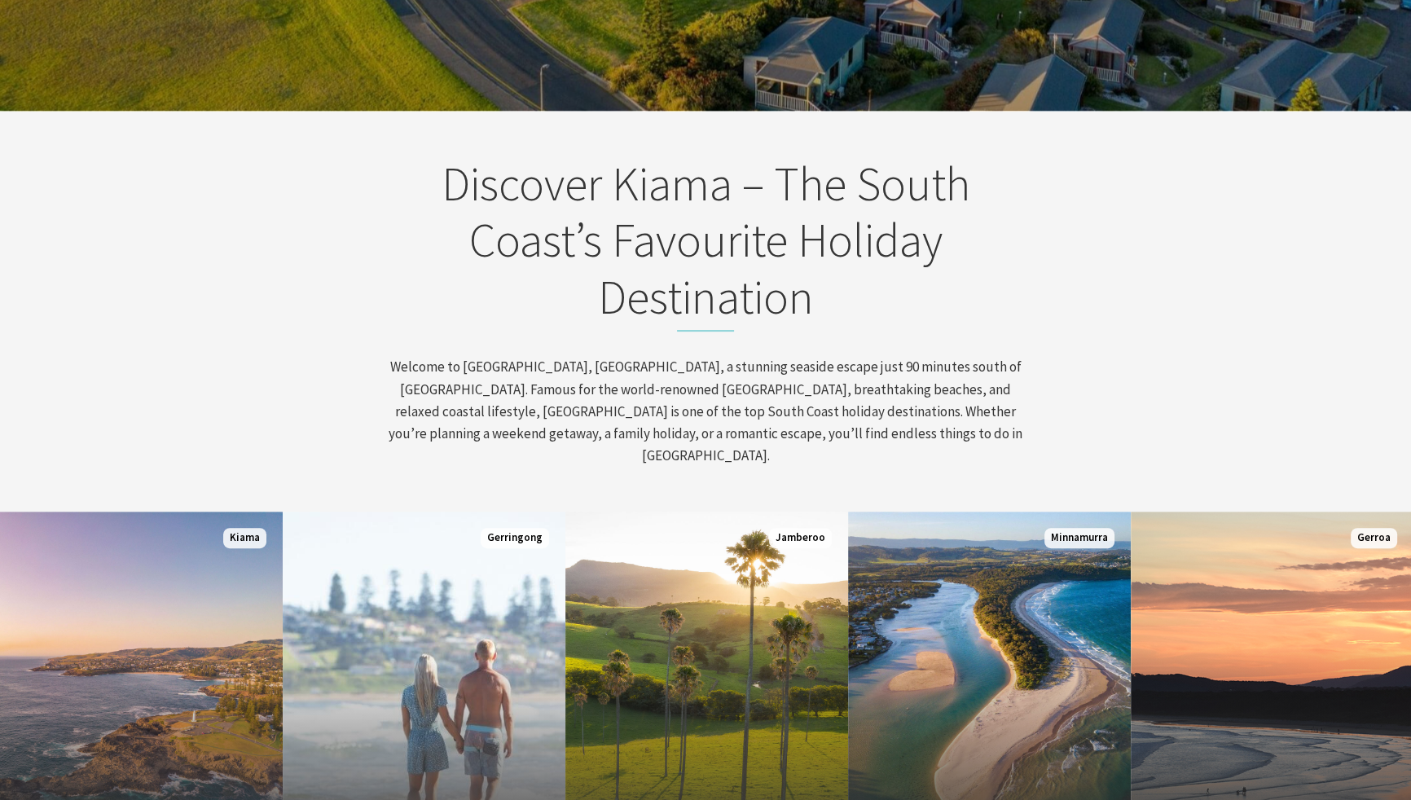
scroll to position [825, 0]
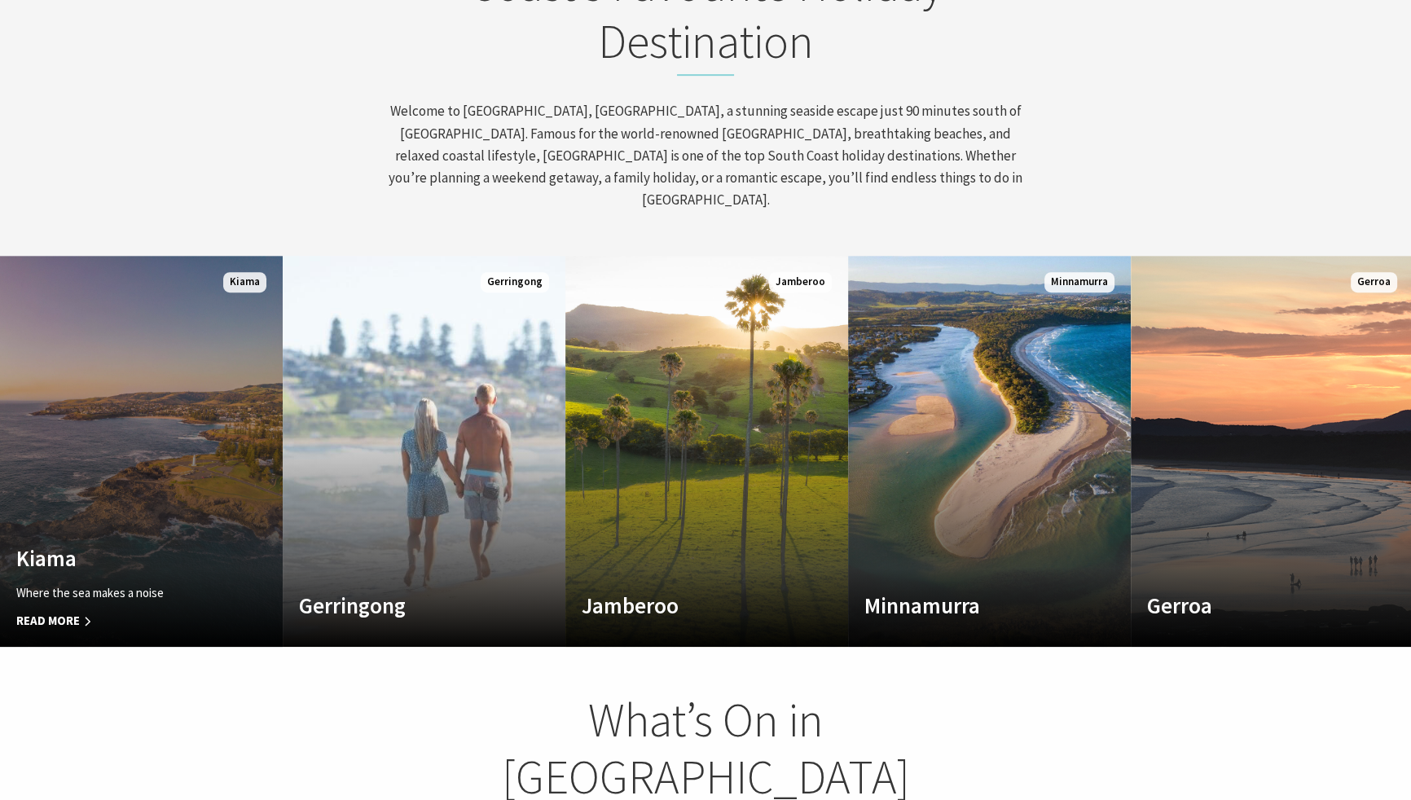
click at [174, 357] on link "Custom Image Used [GEOGRAPHIC_DATA] Where the sea makes a noise Read More [GEOG…" at bounding box center [141, 451] width 283 height 391
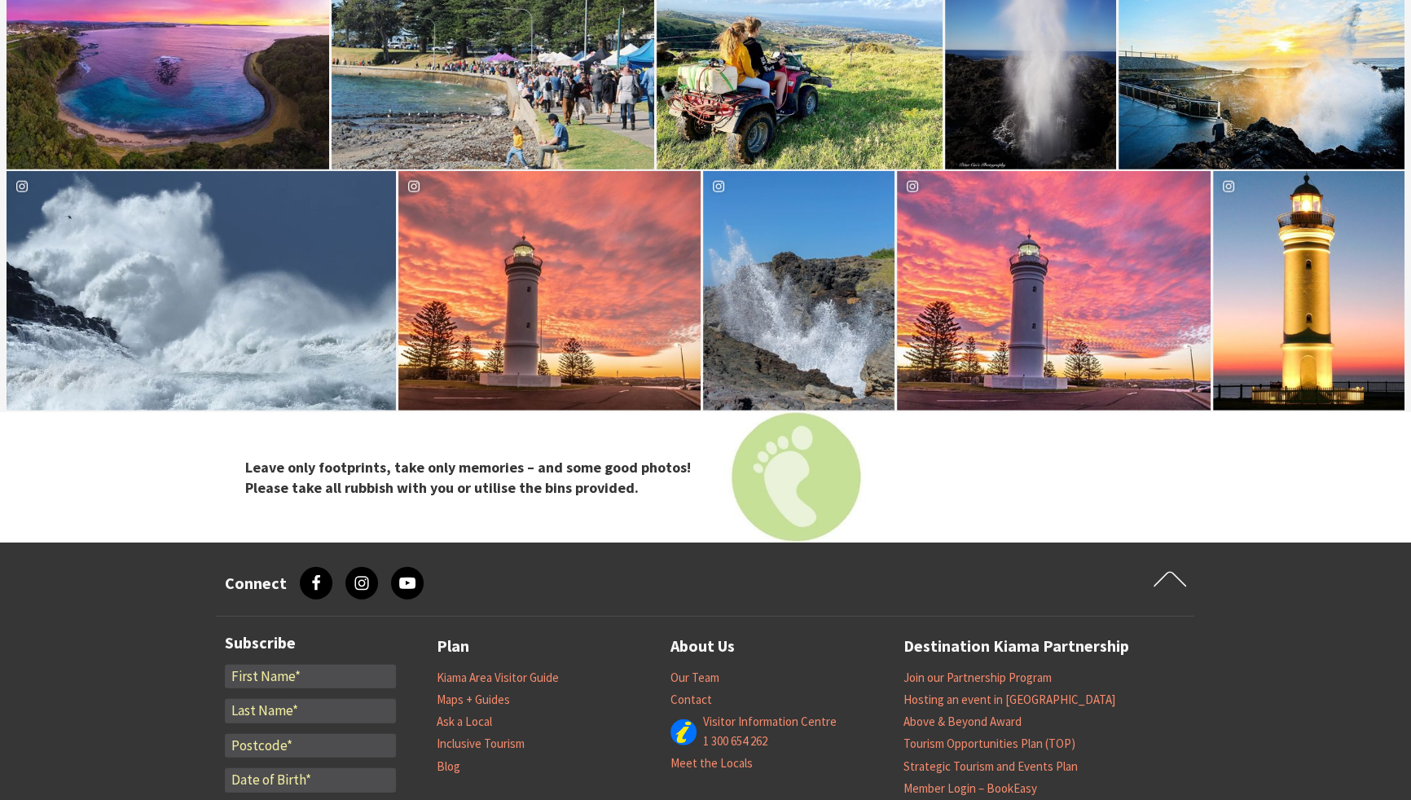
scroll to position [5601, 0]
